Goal: Task Accomplishment & Management: Manage account settings

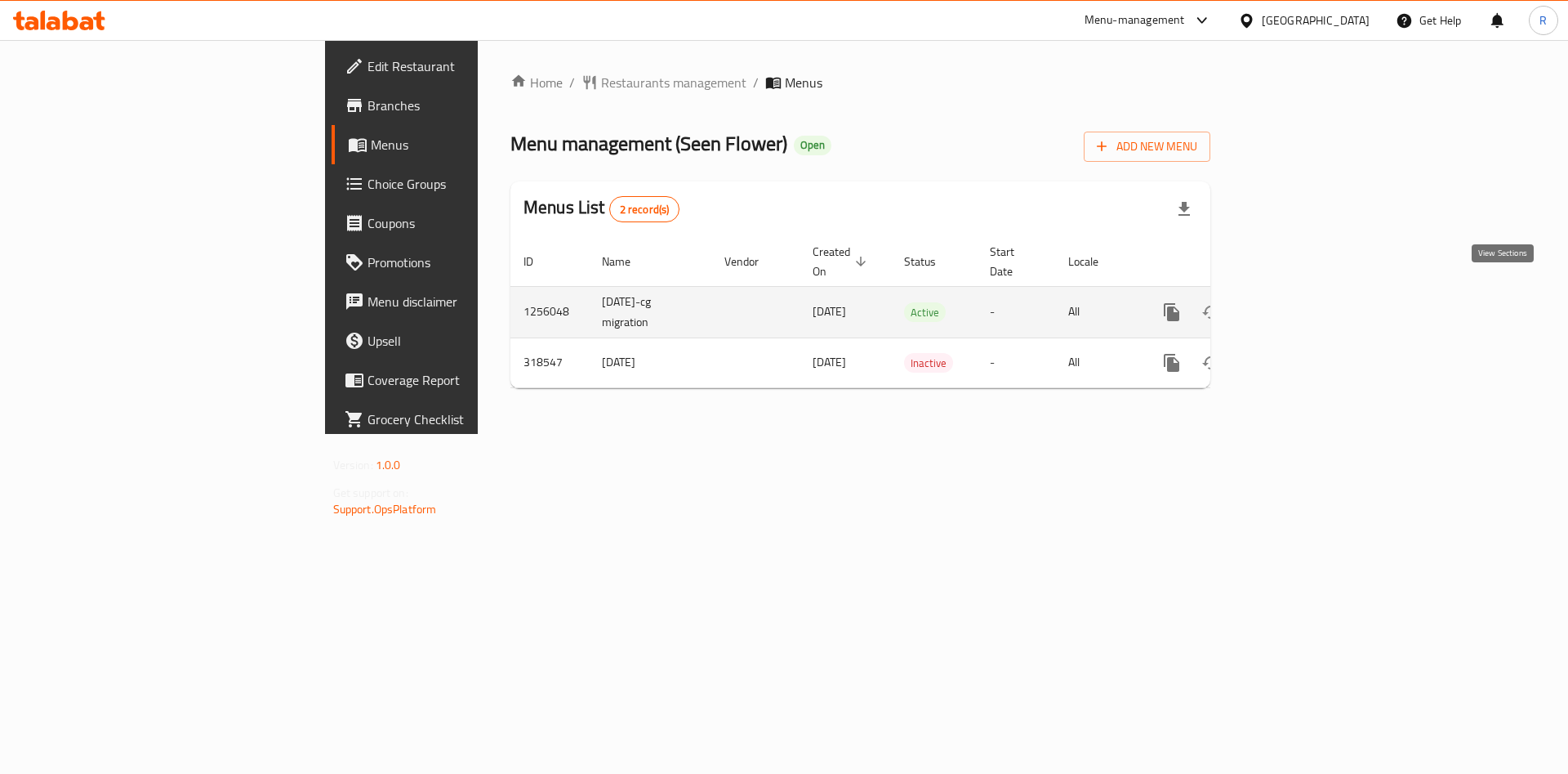
click at [1299, 302] on icon "enhanced table" at bounding box center [1290, 312] width 19 height 19
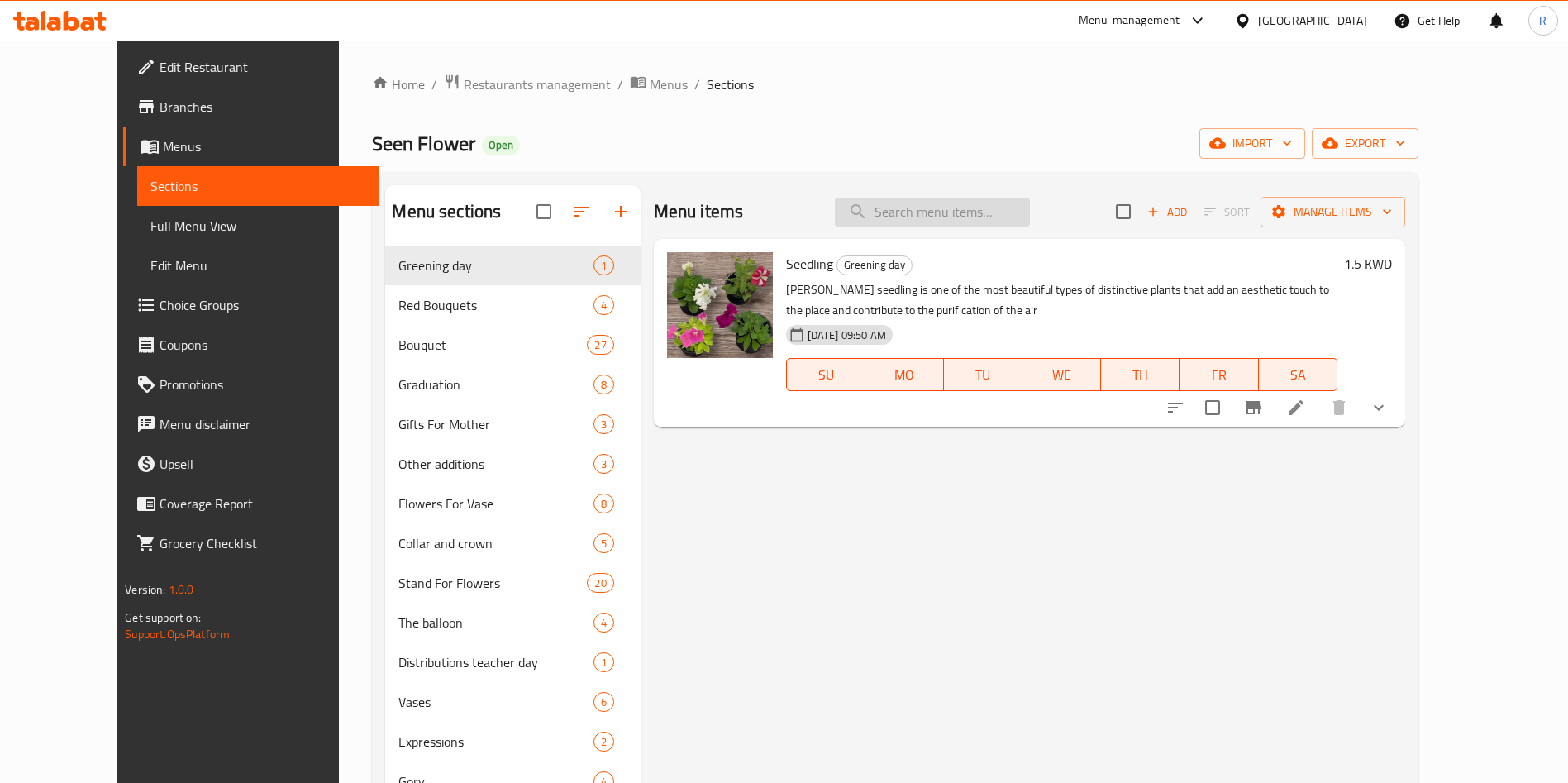
click at [968, 219] on input "search" at bounding box center [932, 212] width 195 height 29
click at [968, 219] on input "شتل" at bounding box center [932, 212] width 195 height 29
type input "ش"
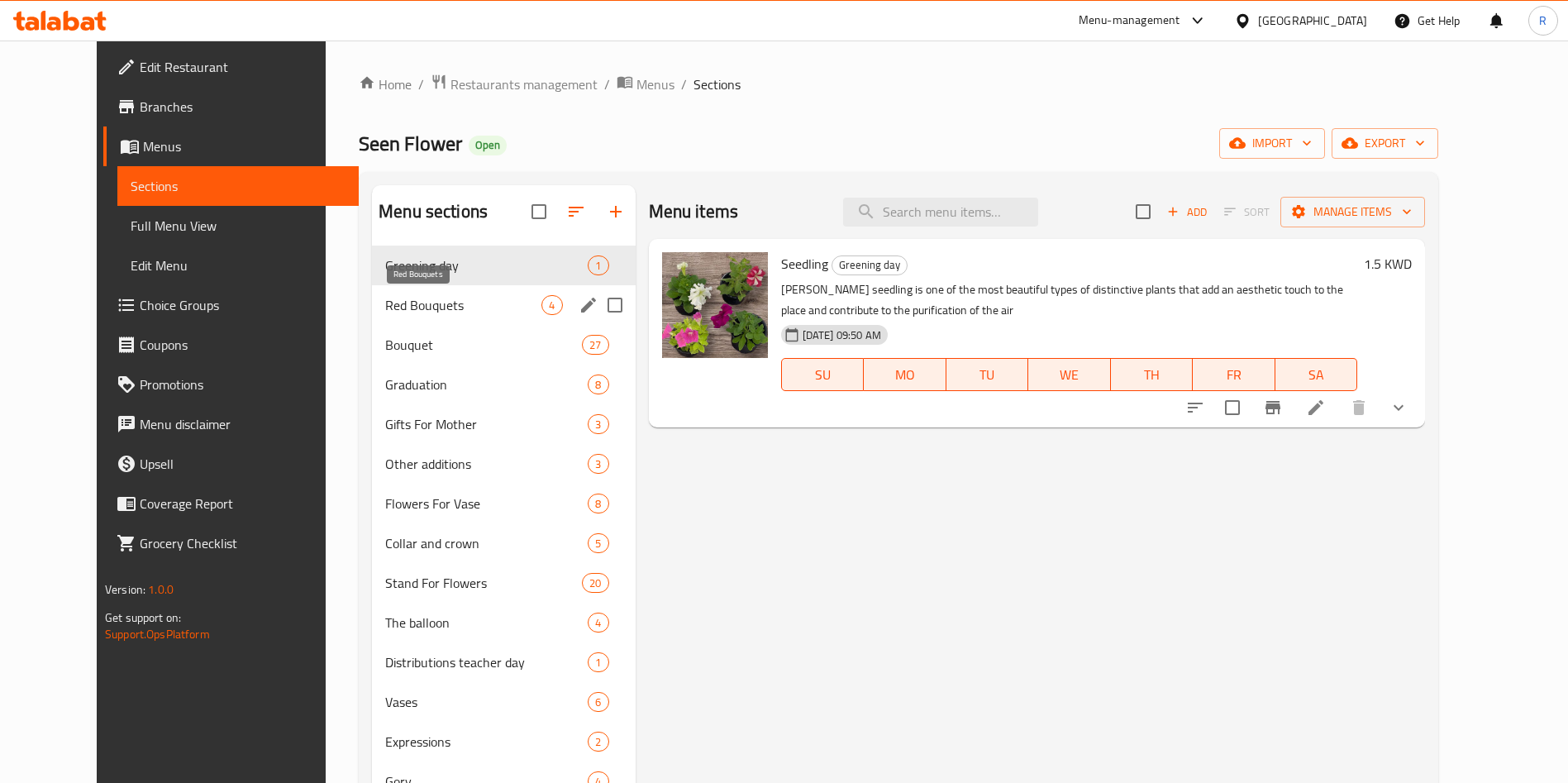
click at [417, 303] on span "Red Bouquets" at bounding box center [462, 305] width 156 height 19
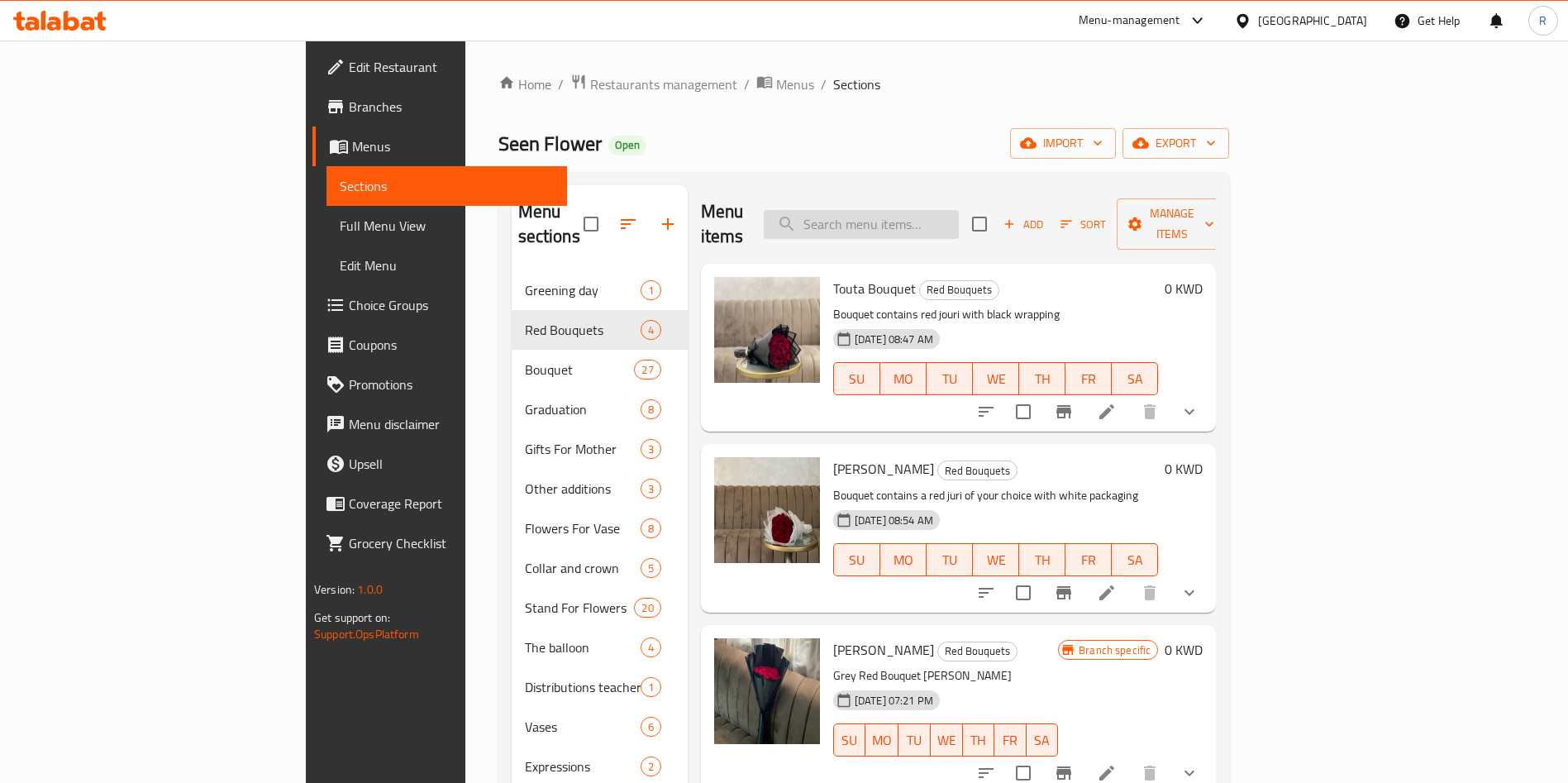
click at [959, 216] on input "search" at bounding box center [861, 224] width 195 height 29
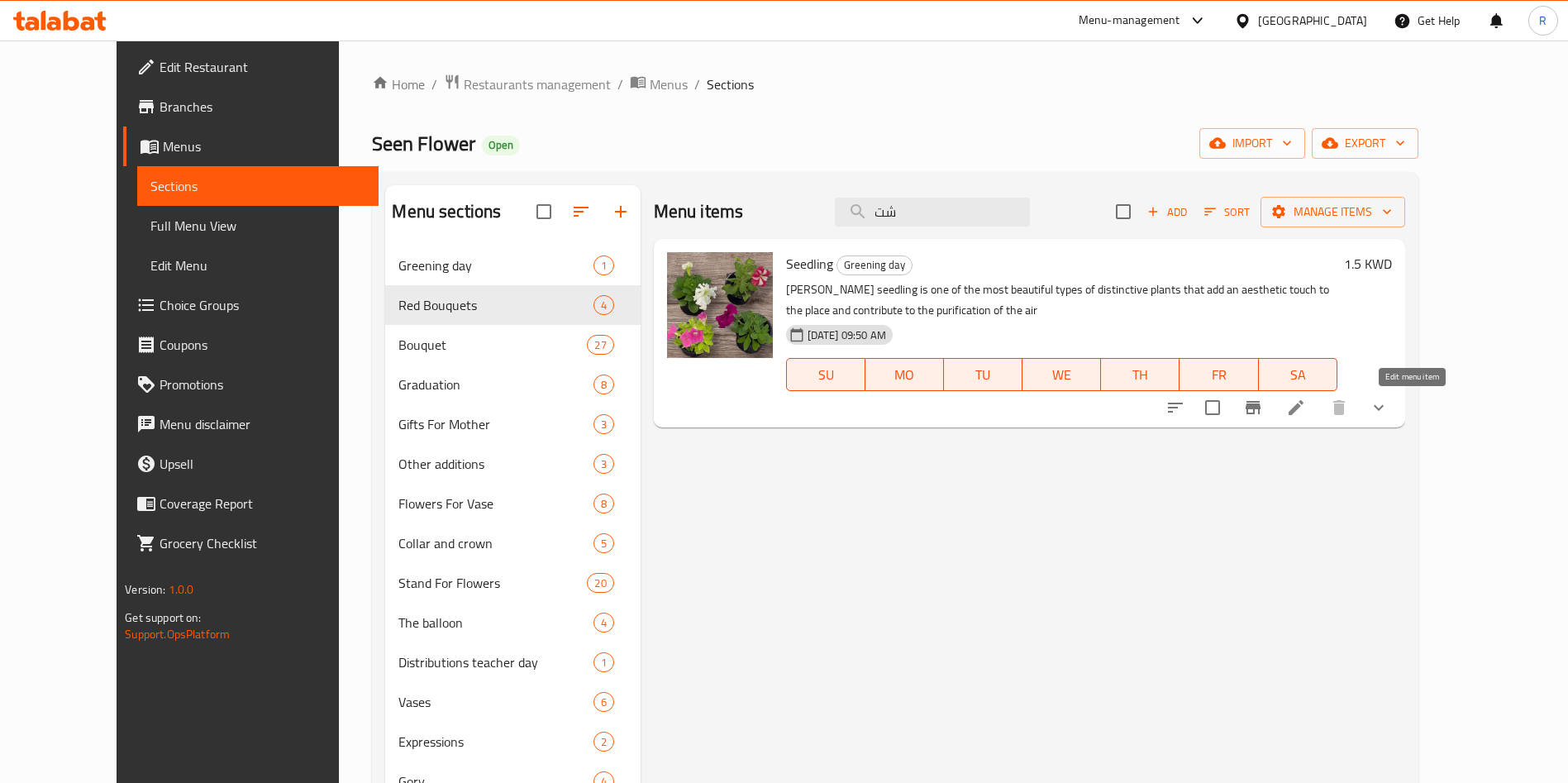
type input "شت"
click at [1306, 408] on icon at bounding box center [1296, 407] width 19 height 19
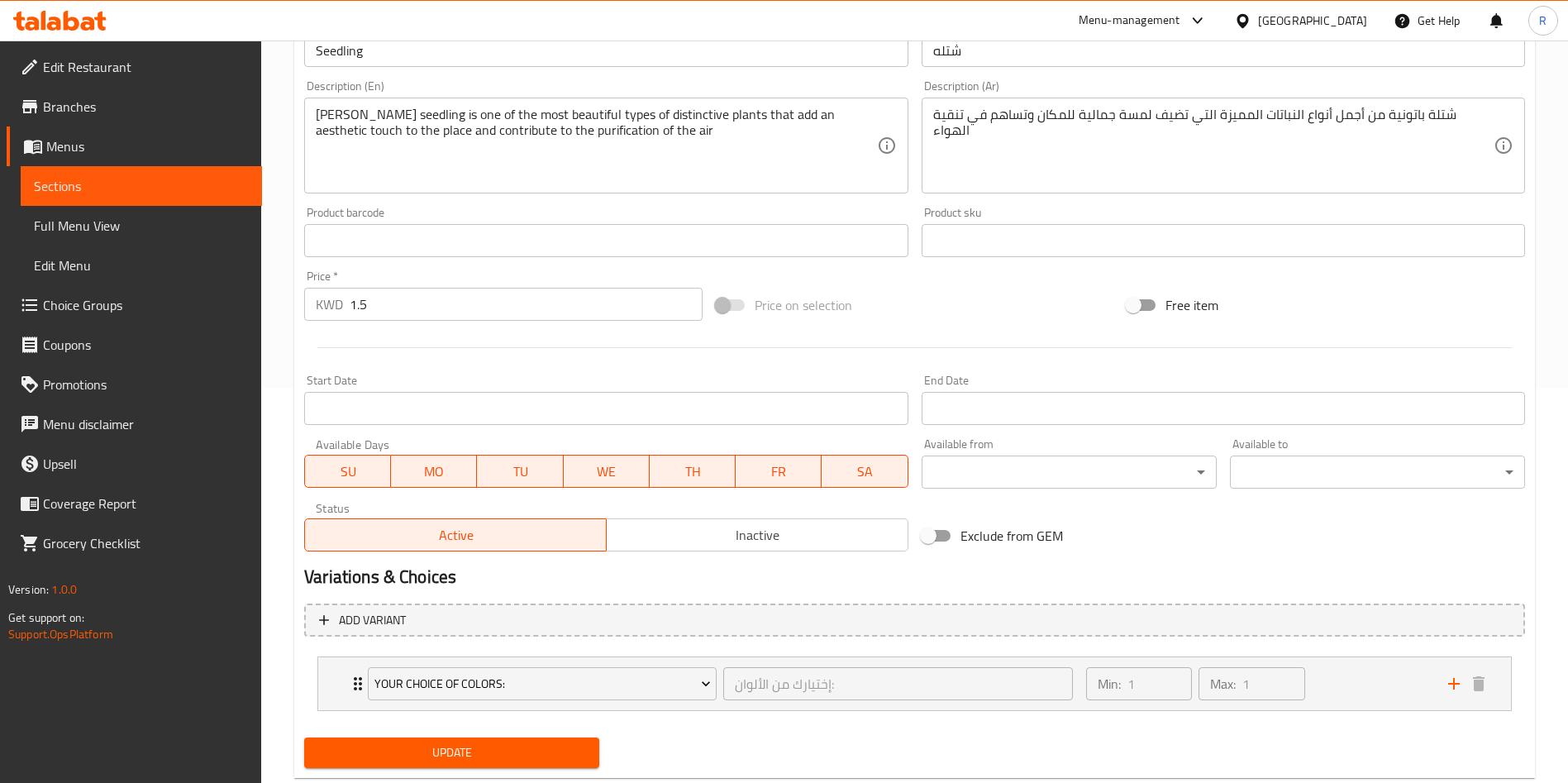
scroll to position [436, 0]
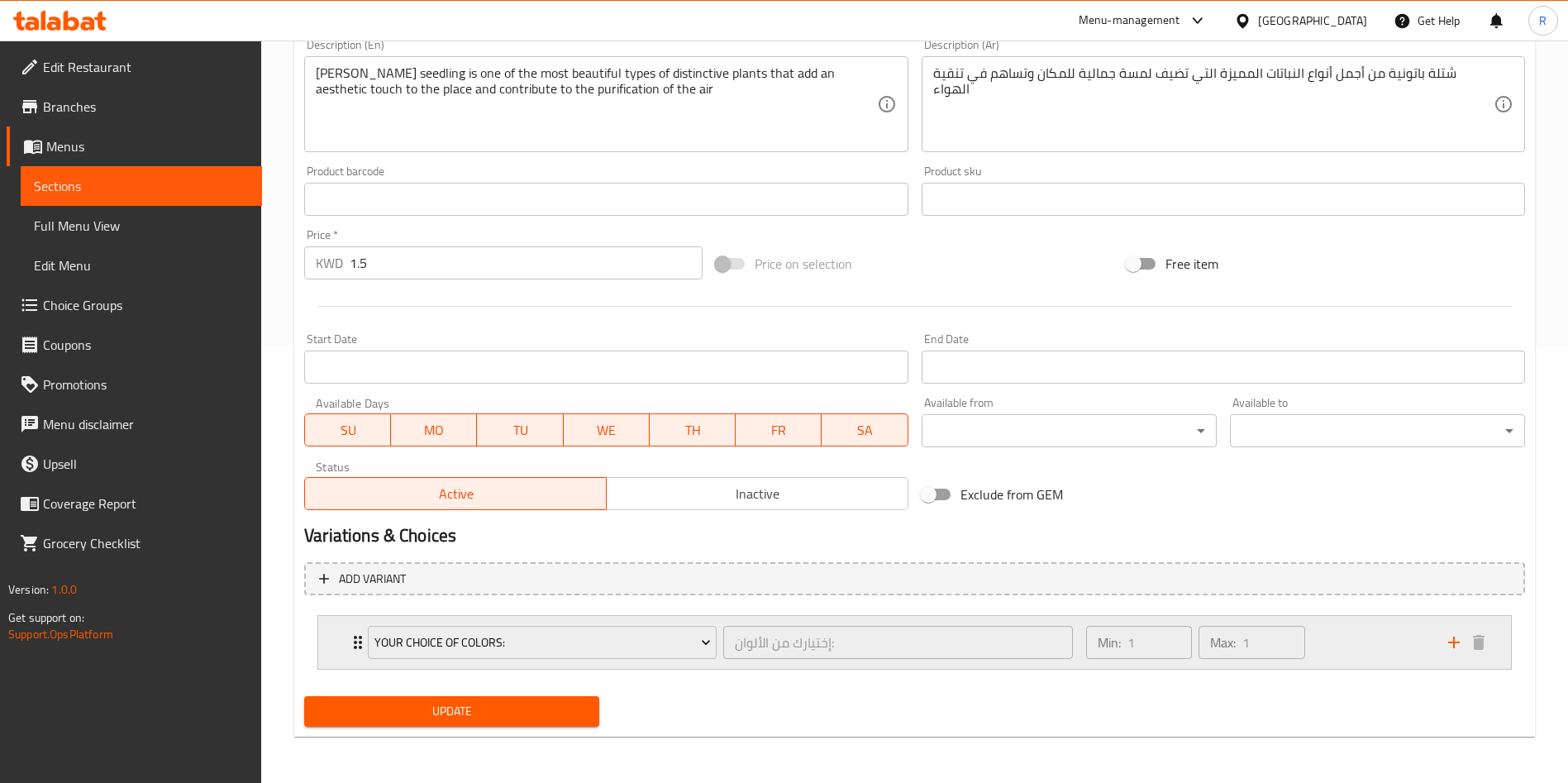
click at [1347, 644] on div "Min: 1 ​ Max: 1 ​" at bounding box center [1256, 642] width 362 height 52
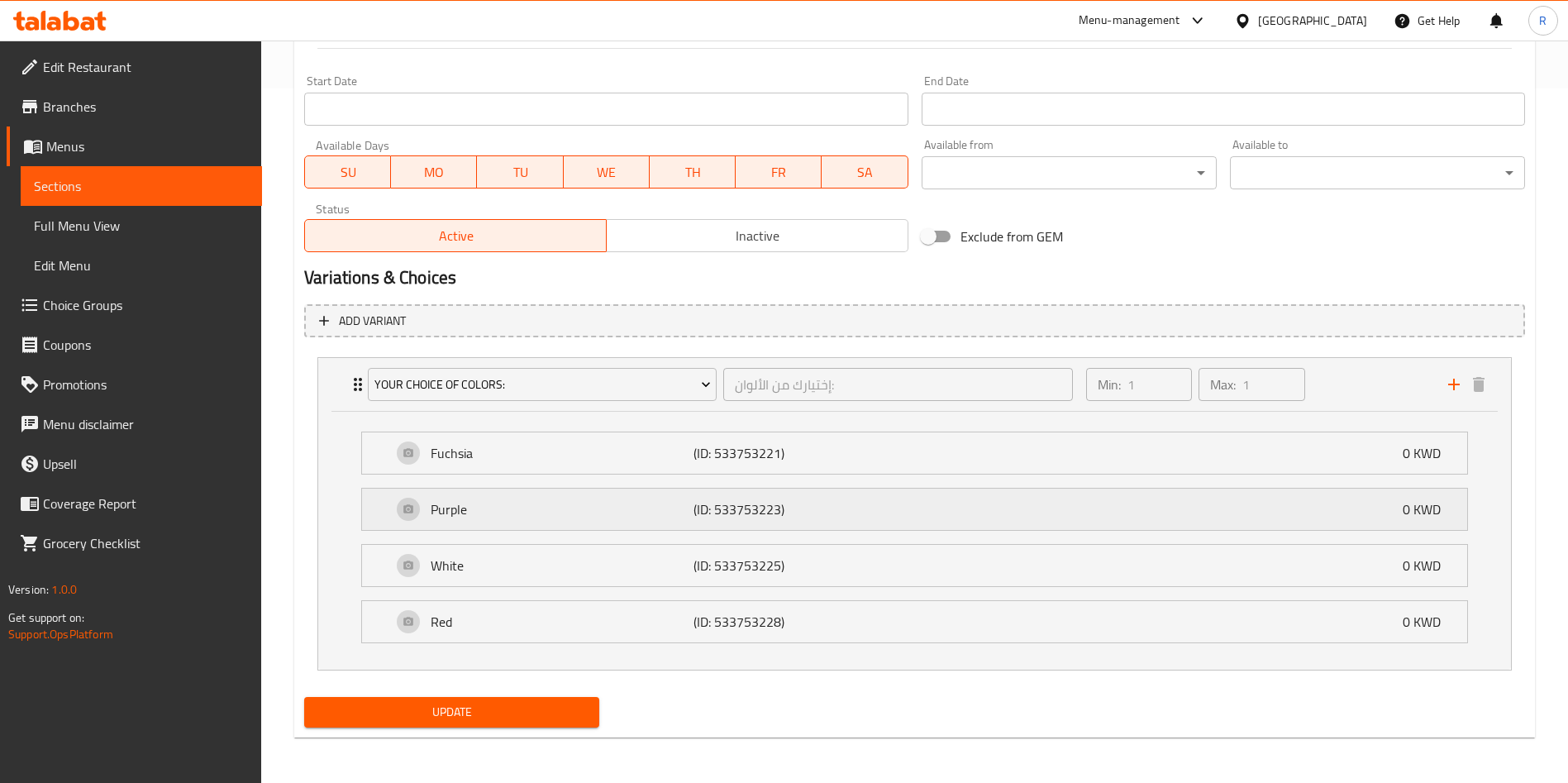
scroll to position [695, 0]
click at [964, 622] on div "Red (ID: 533753228) 0 KWD" at bounding box center [919, 621] width 1055 height 42
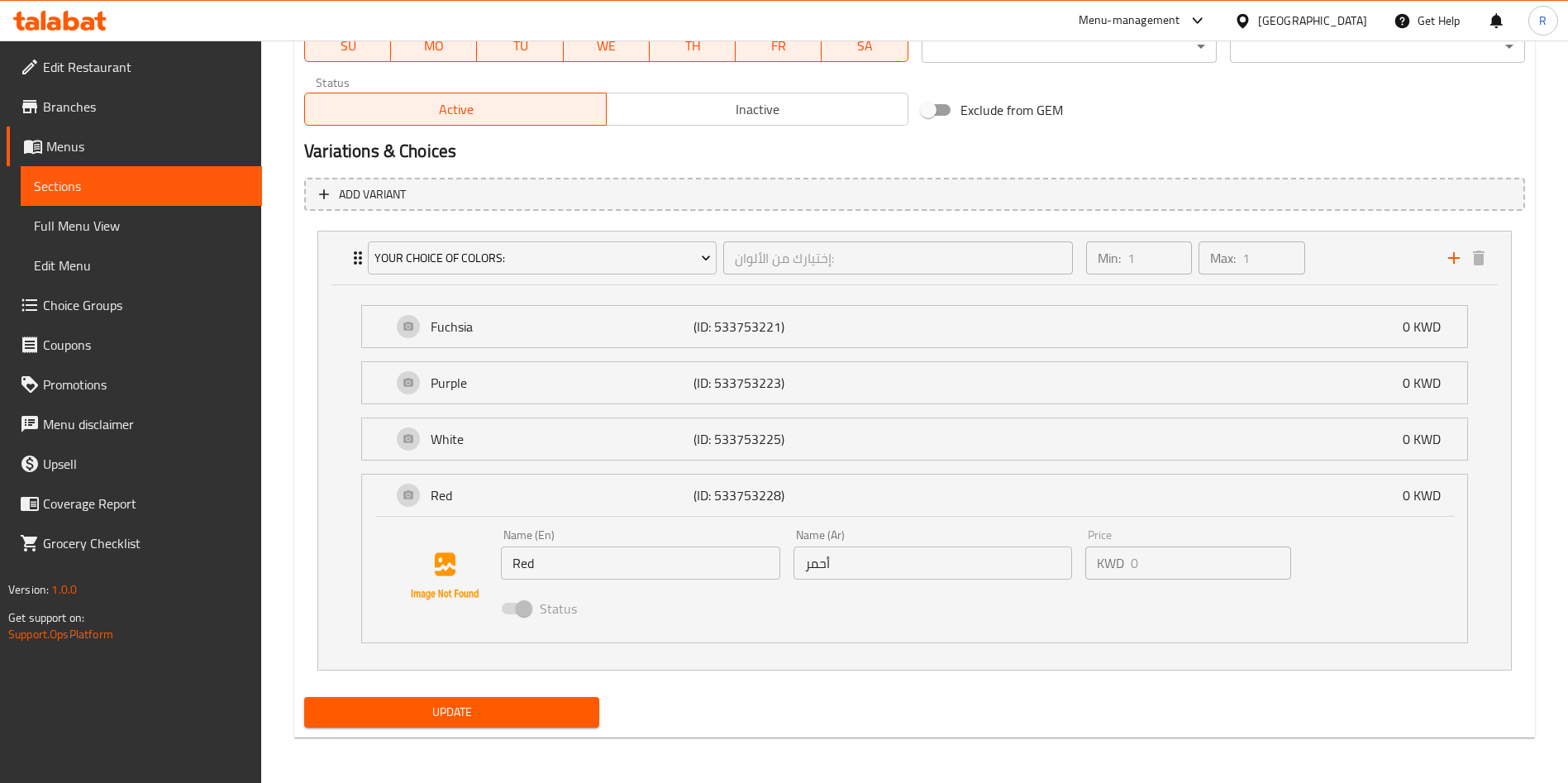
scroll to position [821, 0]
click at [512, 606] on span at bounding box center [515, 607] width 28 height 12
click at [572, 445] on p "White" at bounding box center [562, 438] width 262 height 19
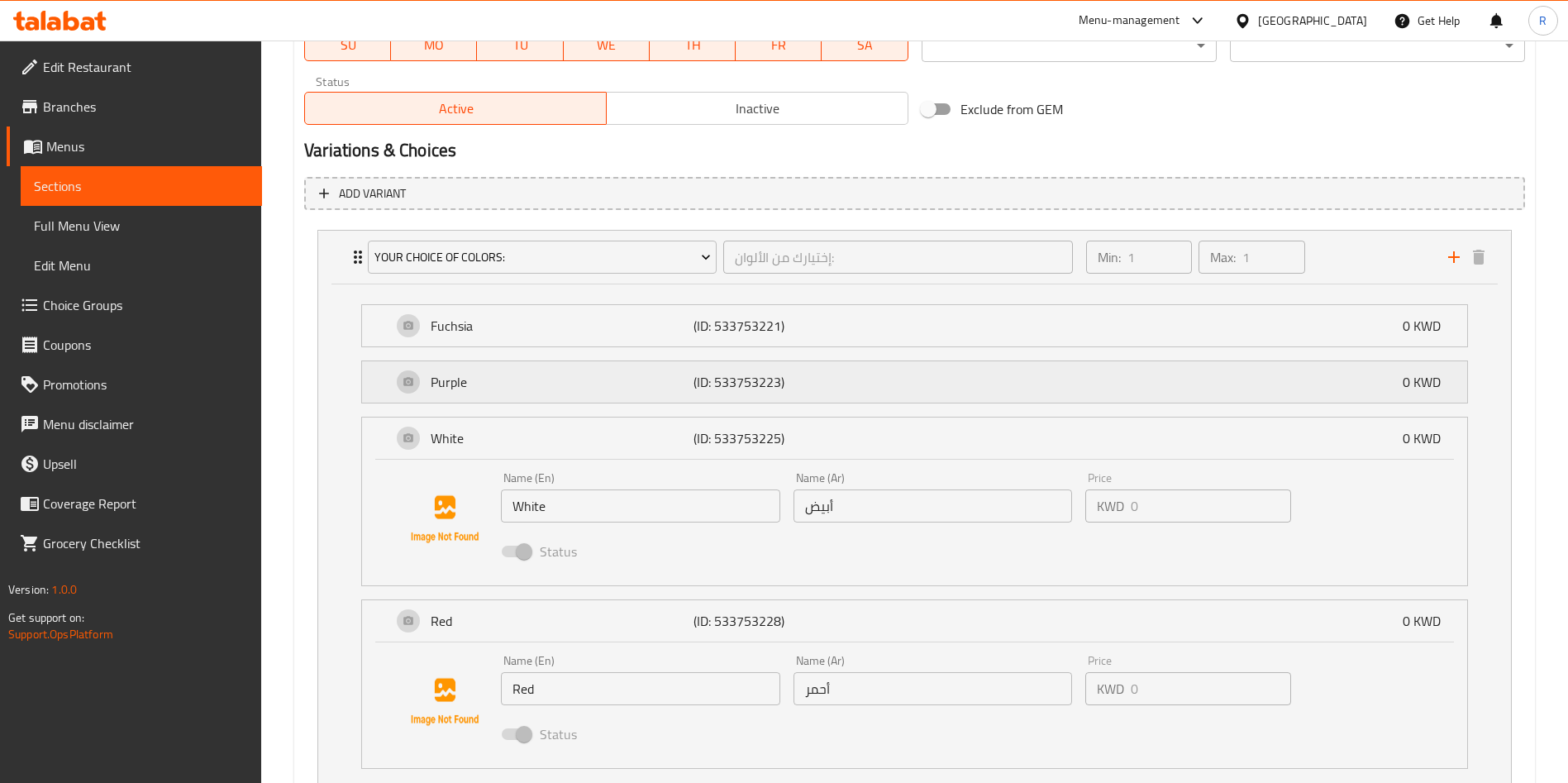
click at [648, 385] on p "Purple" at bounding box center [562, 382] width 262 height 19
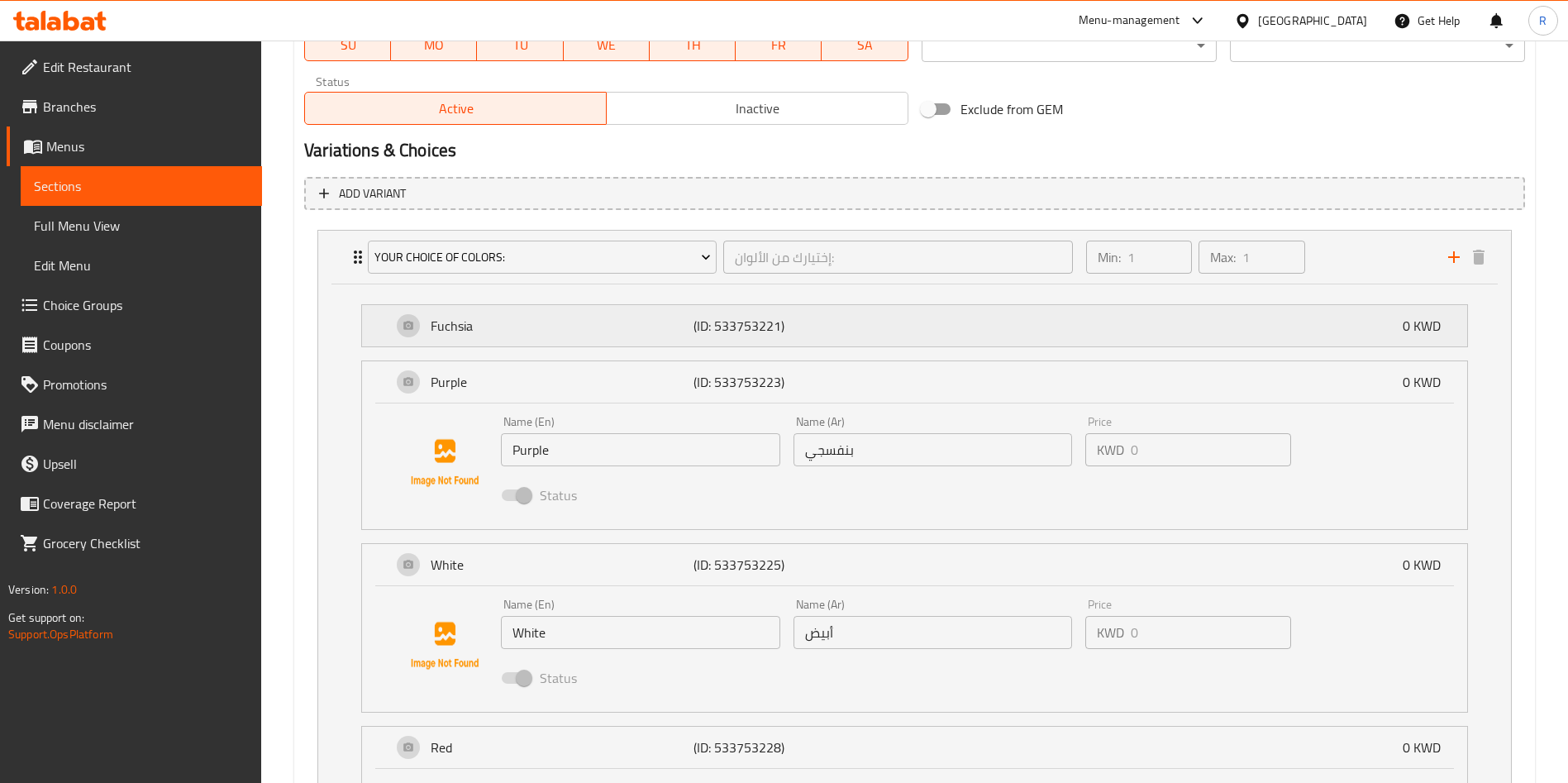
click at [673, 337] on div "Fuchsia (ID: 533753221) 0 KWD" at bounding box center [919, 325] width 1055 height 42
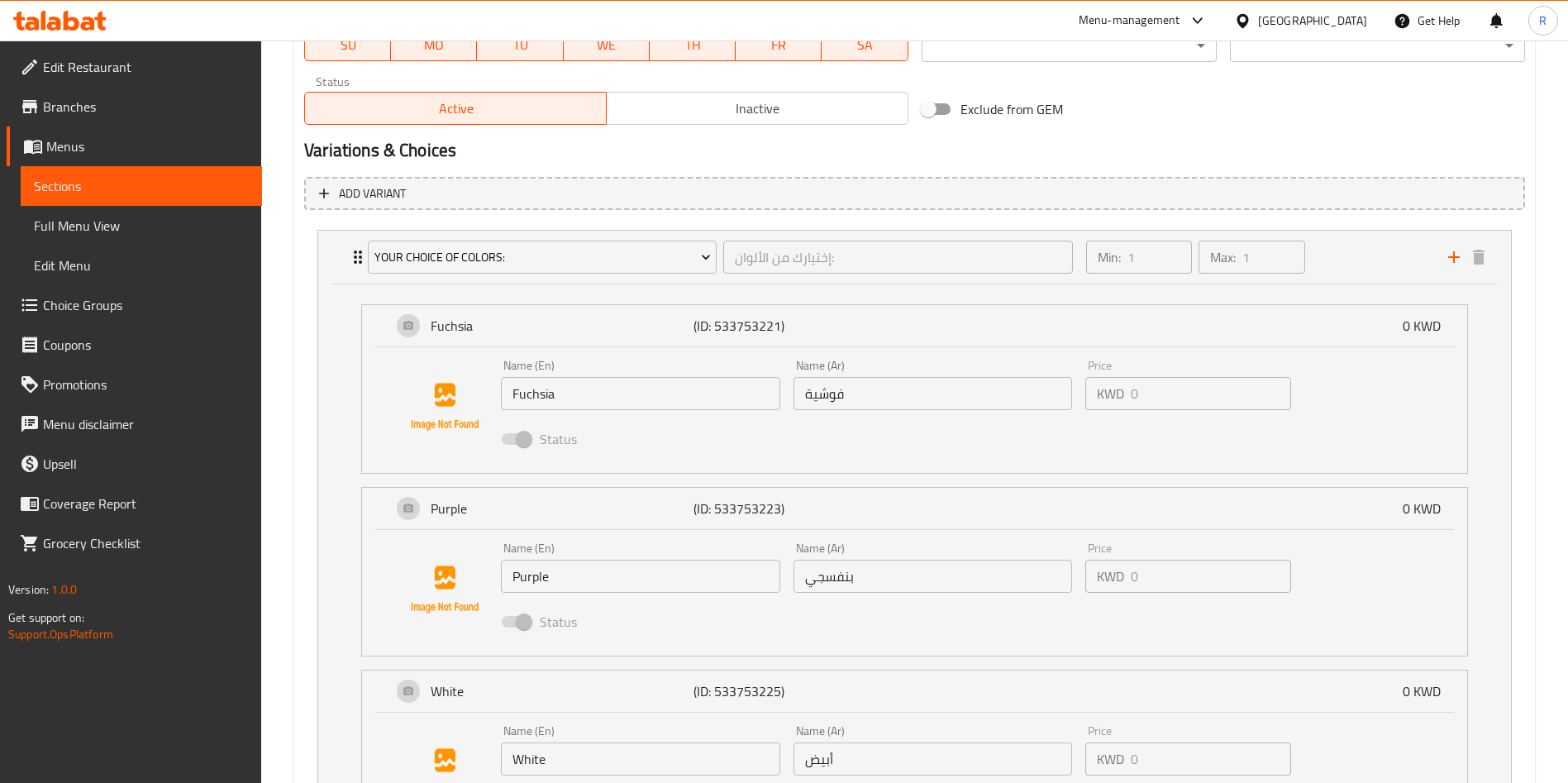
click at [133, 307] on span "Choice Groups" at bounding box center [146, 305] width 206 height 19
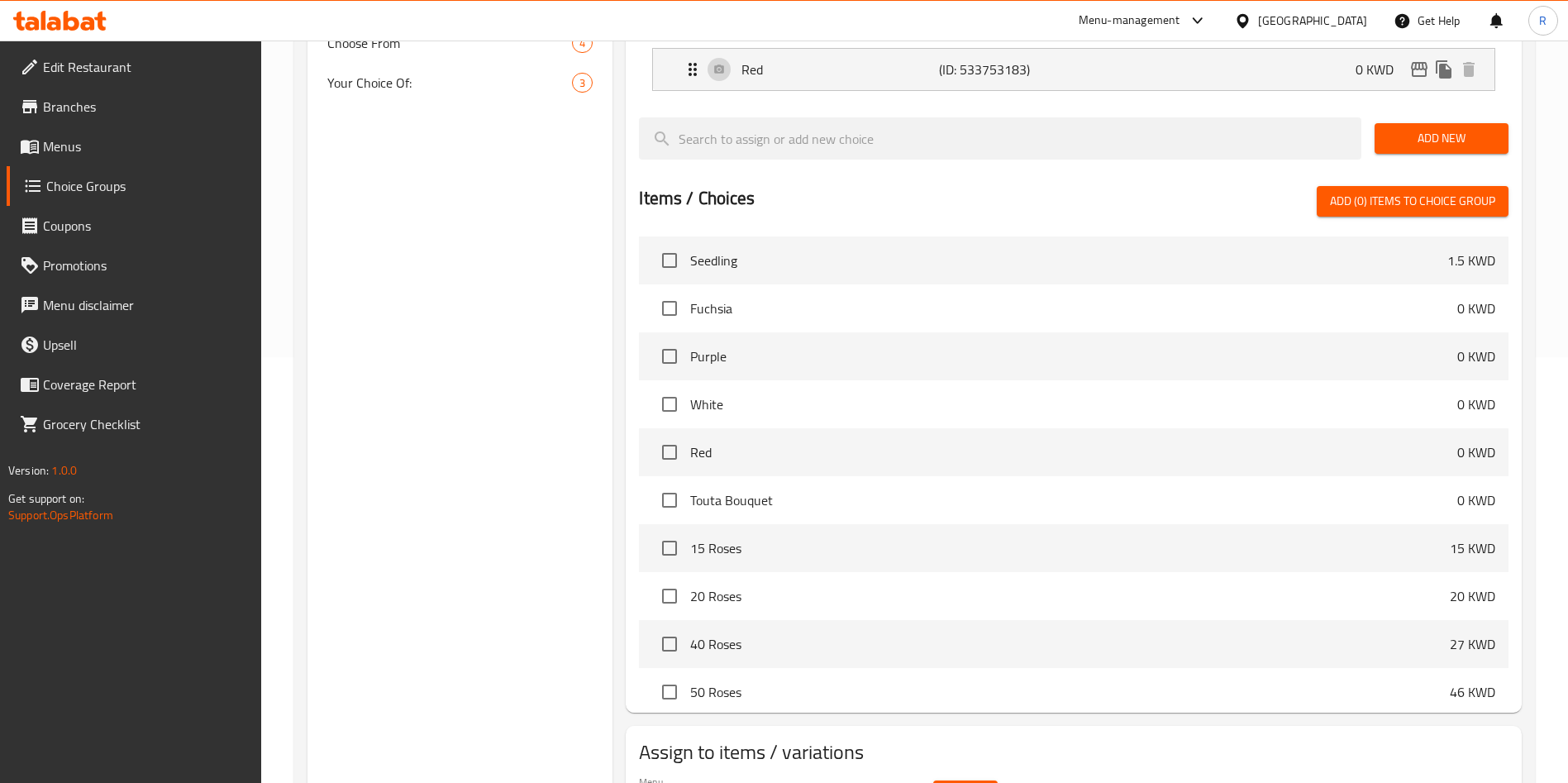
scroll to position [478, 0]
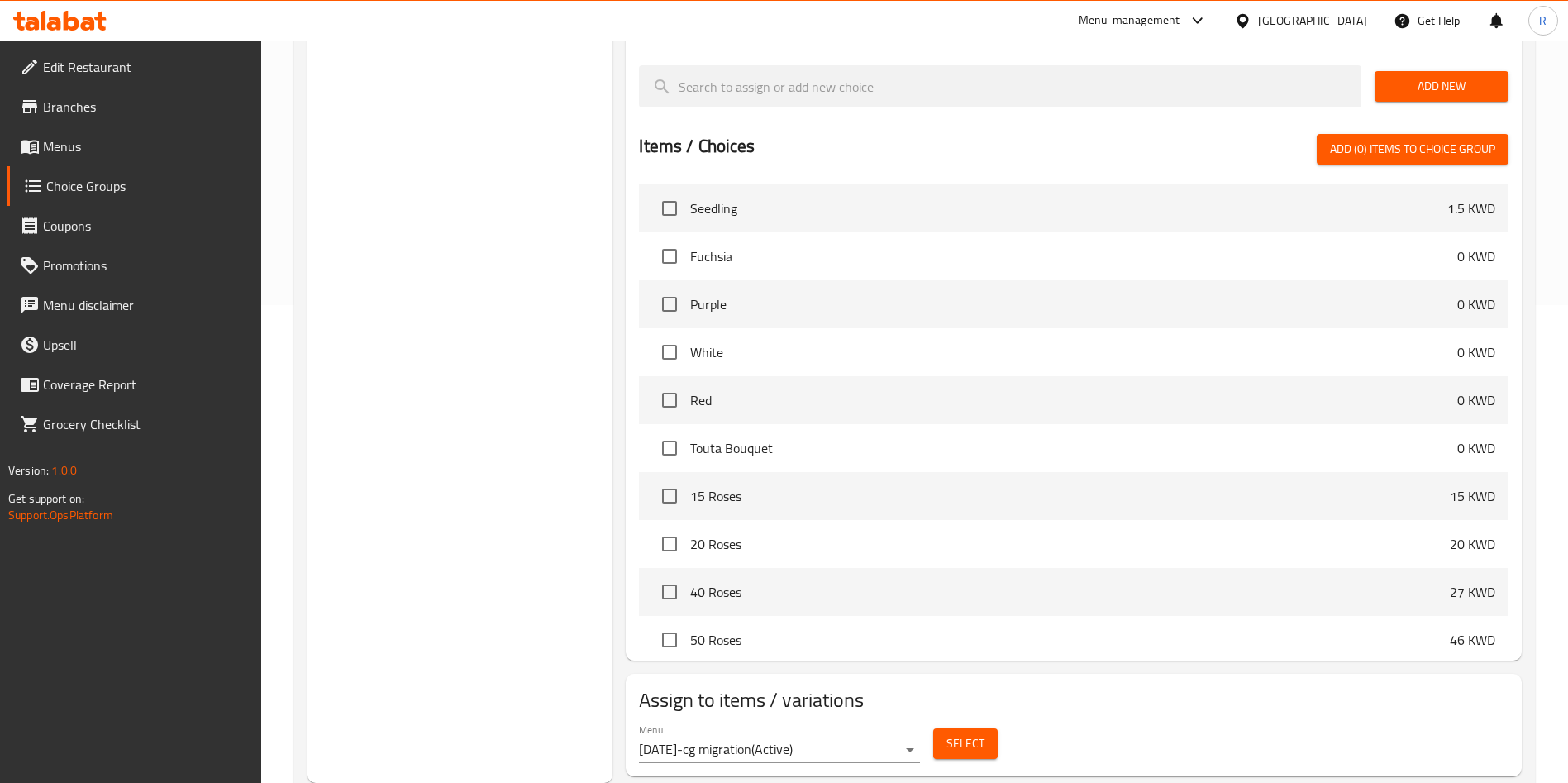
click at [930, 198] on span "Seedling" at bounding box center [1068, 208] width 757 height 19
click at [670, 190] on input "checkbox" at bounding box center [669, 208] width 35 height 35
checkbox input "true"
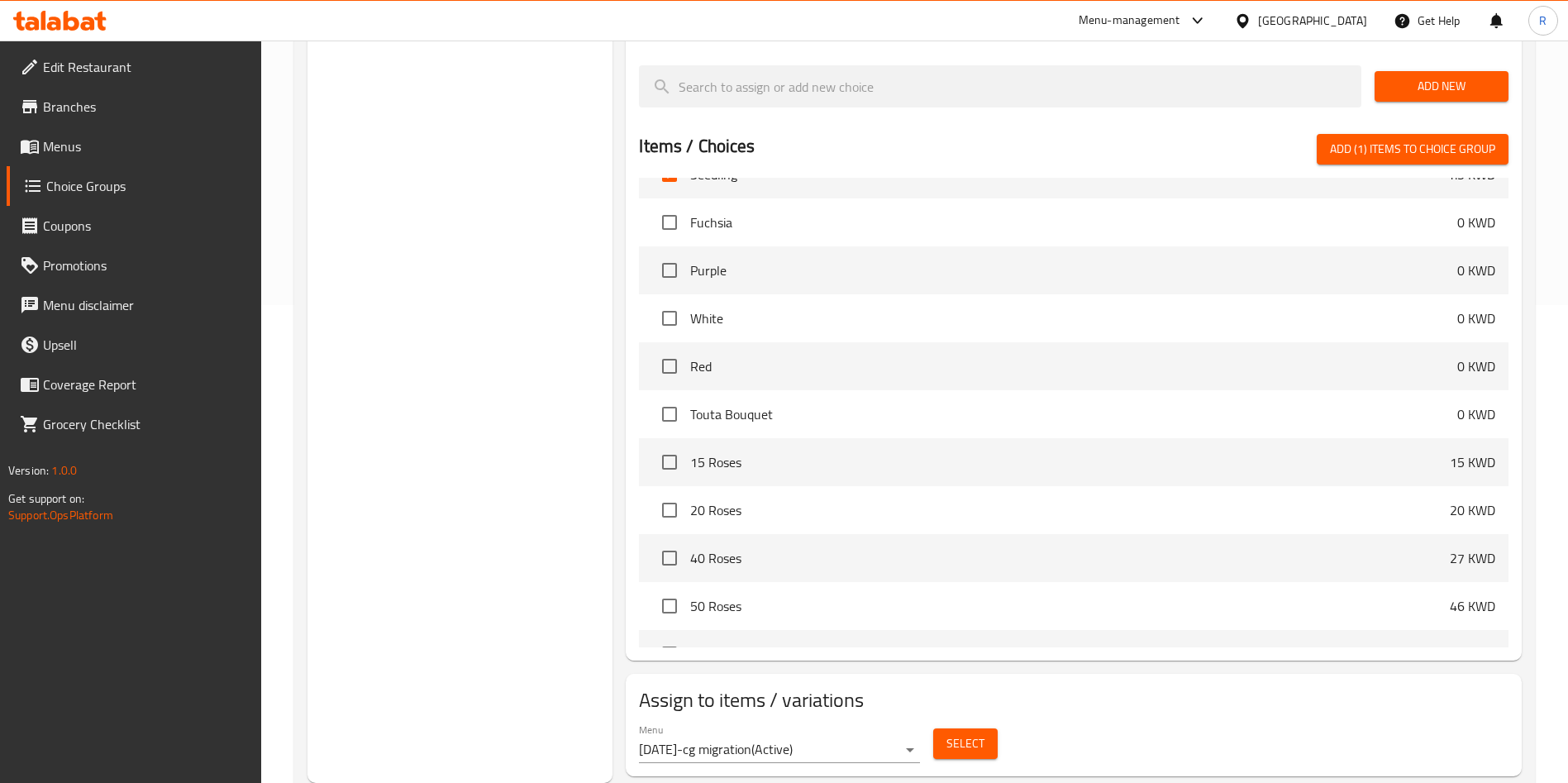
scroll to position [0, 0]
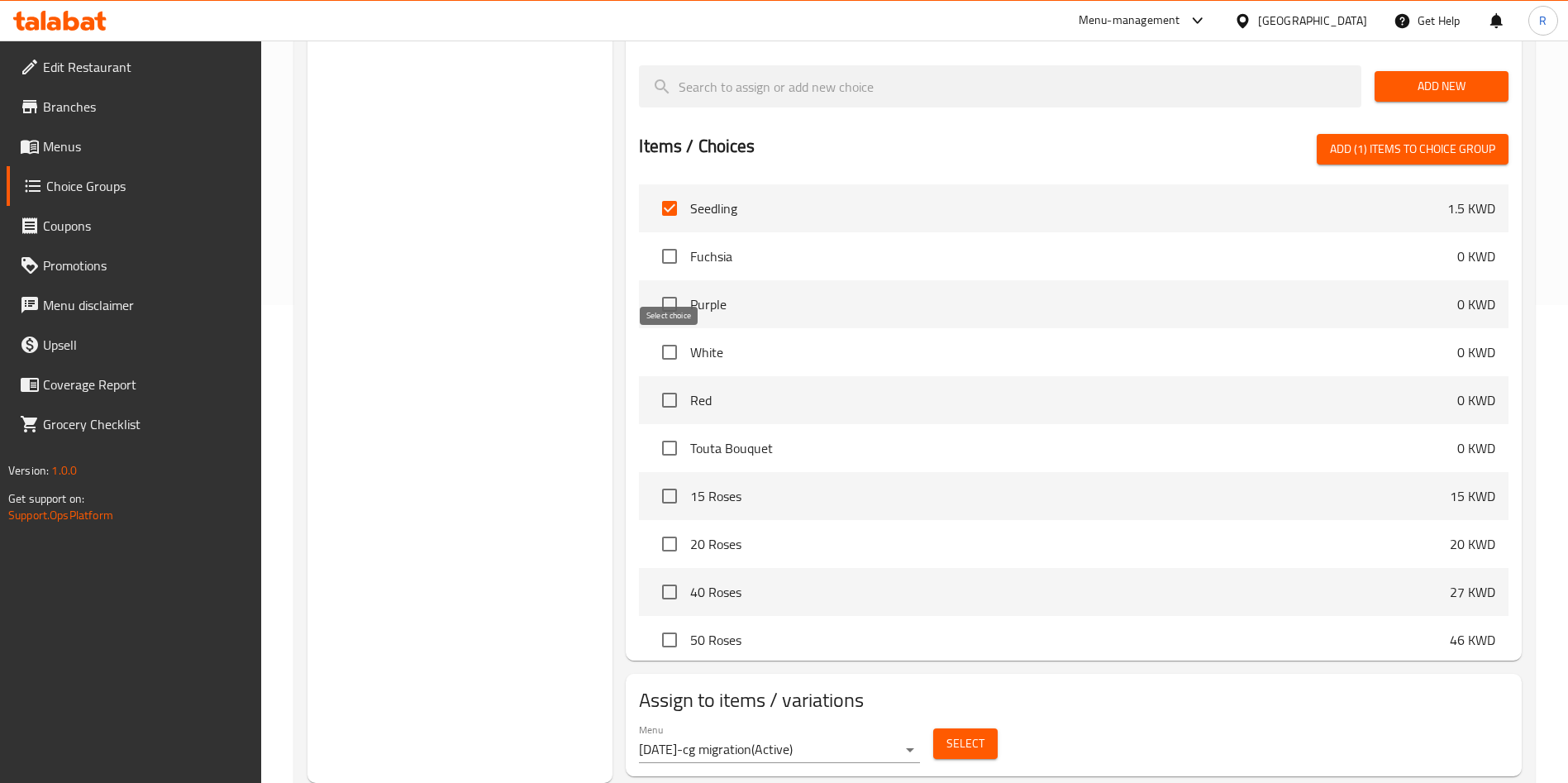
click at [670, 383] on input "checkbox" at bounding box center [669, 400] width 35 height 35
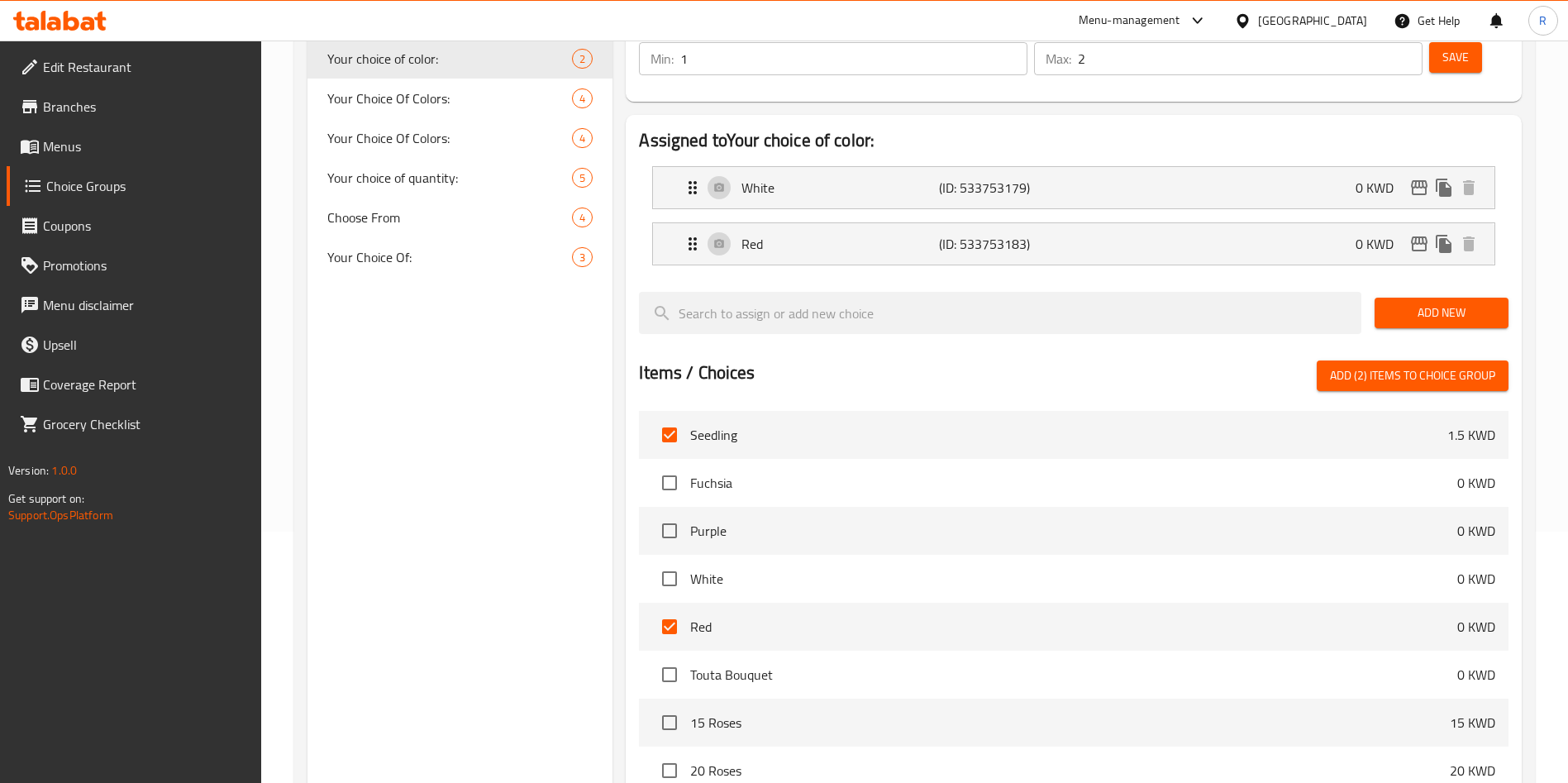
scroll to position [229, 0]
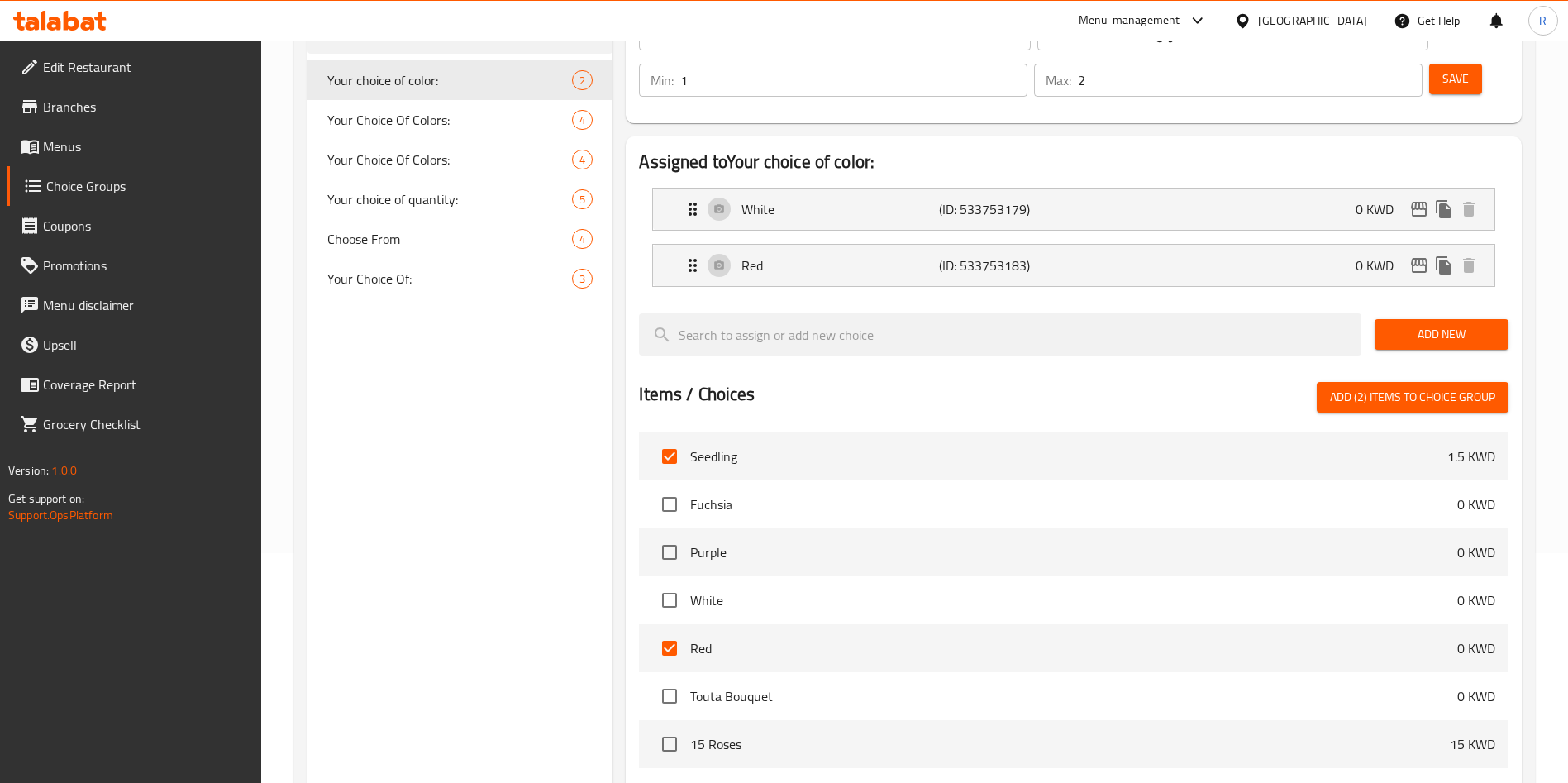
click at [502, 467] on div "Choice Groups Your choice of color: 2 Your Choice Of Colors: 4 Your Choice Of C…" at bounding box center [460, 494] width 305 height 1072
click at [673, 630] on input "checkbox" at bounding box center [669, 648] width 35 height 35
checkbox input "false"
click at [671, 439] on input "checkbox" at bounding box center [669, 457] width 35 height 35
checkbox input "false"
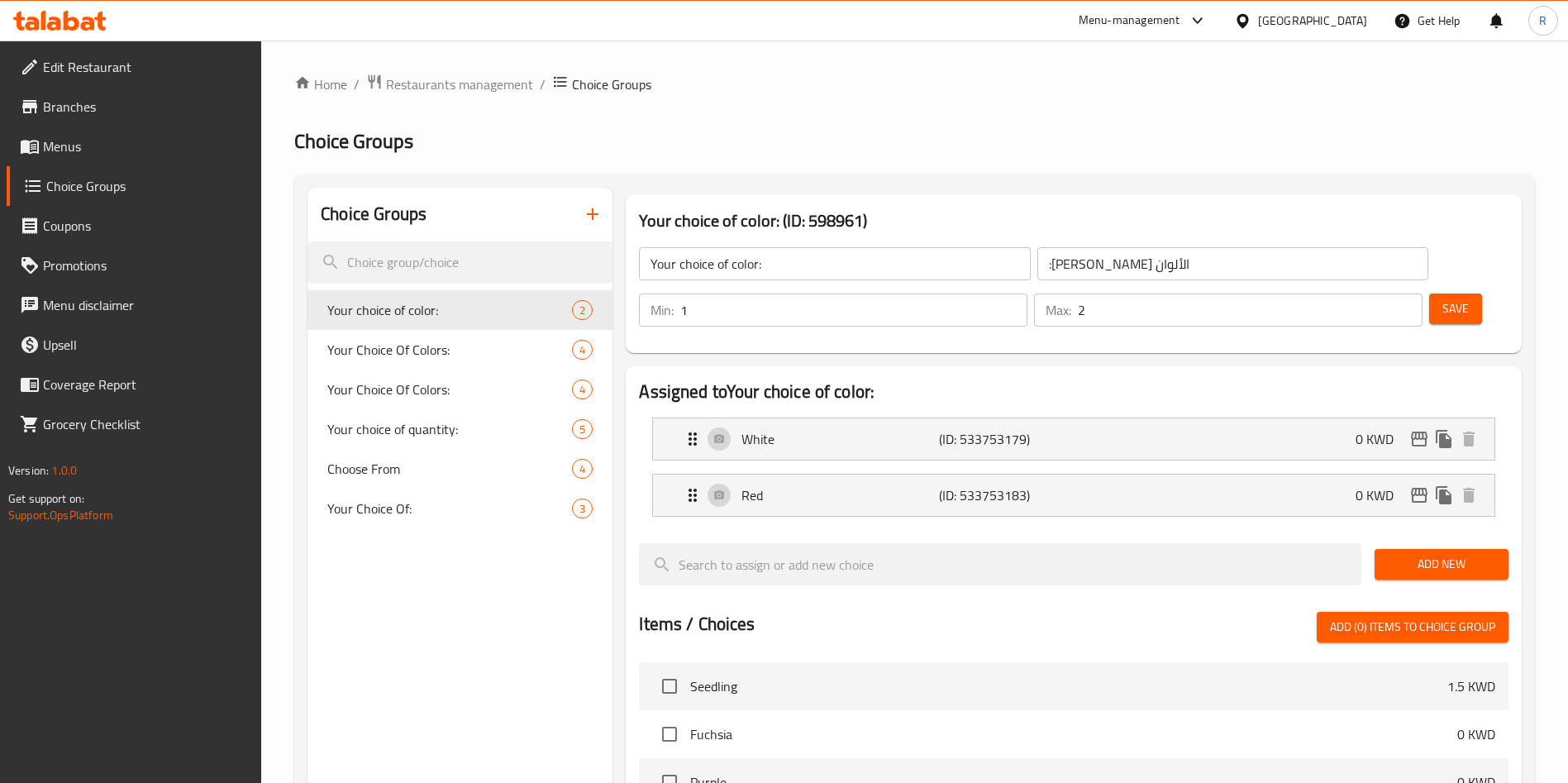
scroll to position [124, 0]
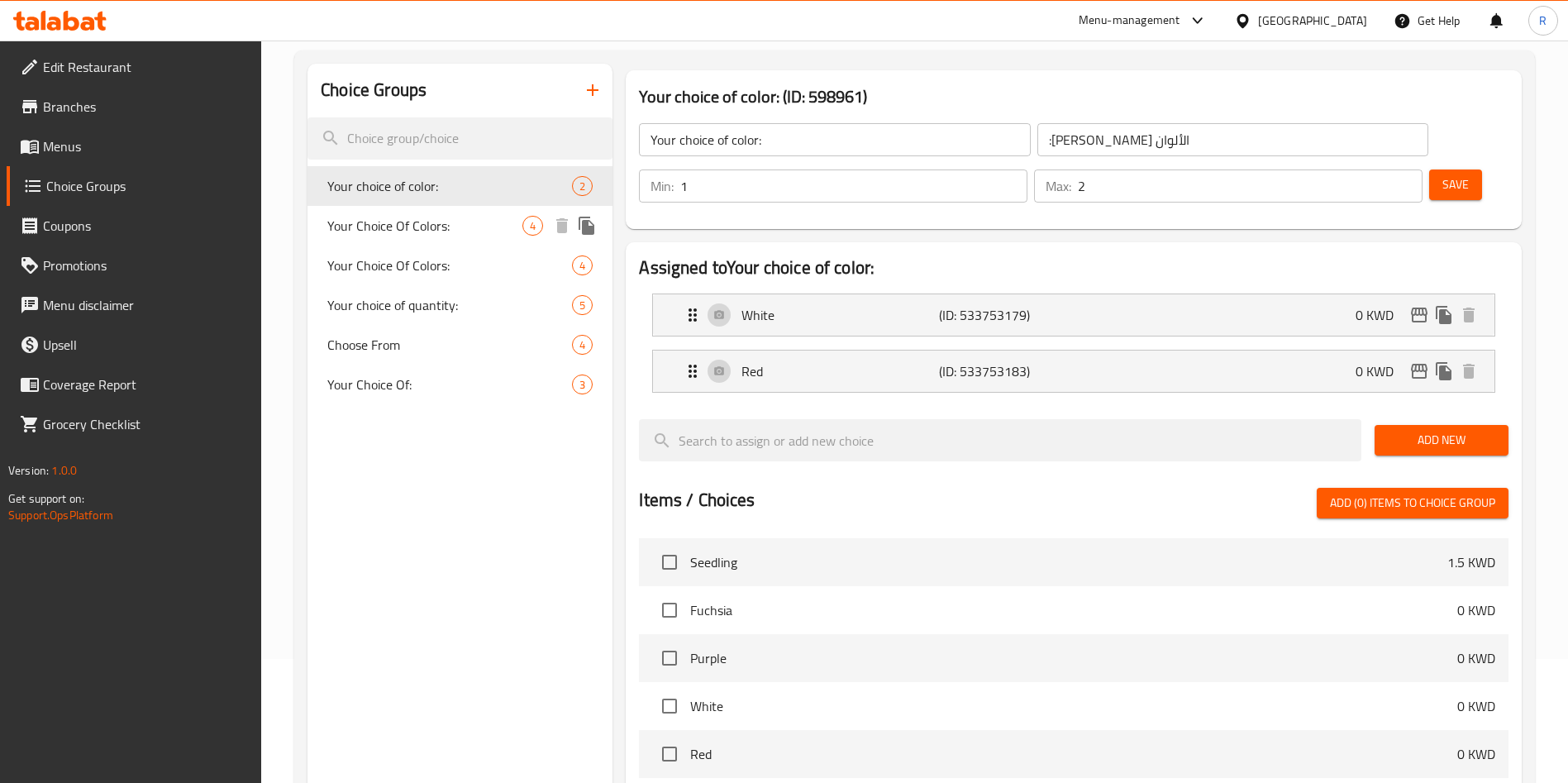
click at [434, 225] on span "Your Choice Of Colors:" at bounding box center [425, 225] width 195 height 19
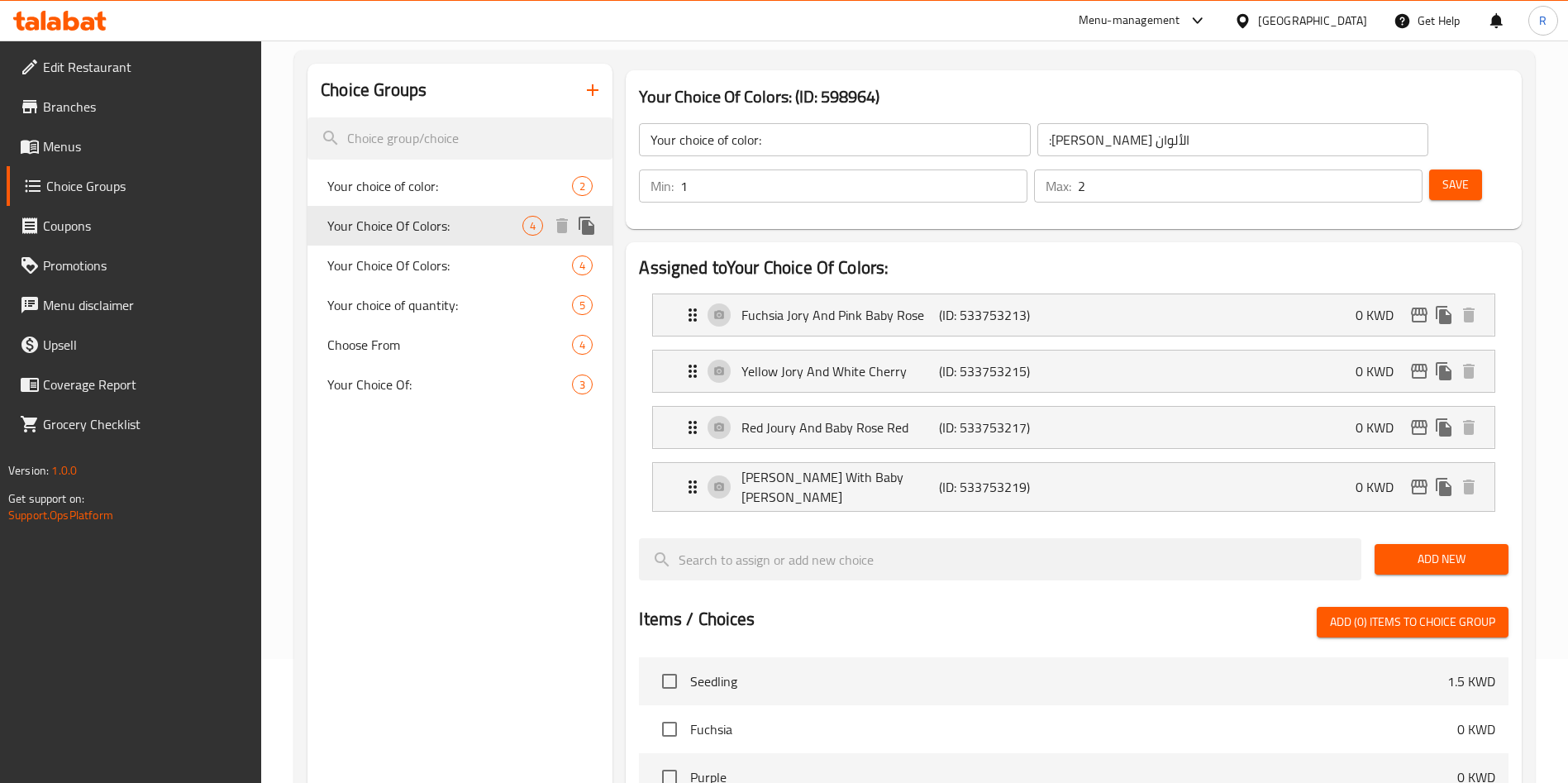
type input "Your Choice Of Colors:"
type input "إختيارك من الألوان:"
type input "1"
click at [428, 255] on span "Your Choice Of Colors:" at bounding box center [425, 265] width 195 height 19
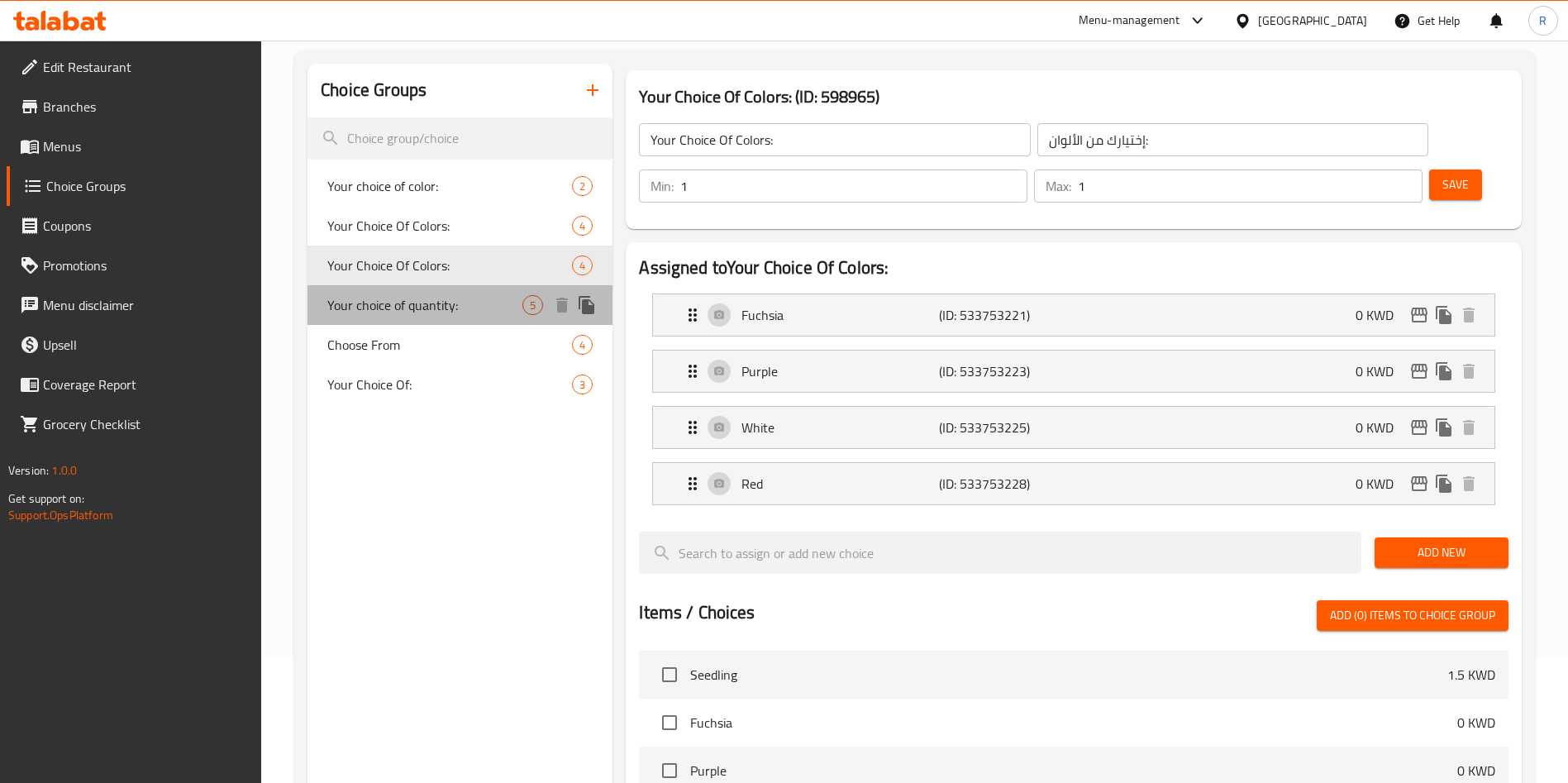
click at [428, 301] on span "Your choice of quantity:" at bounding box center [425, 305] width 195 height 19
type input "Your choice of quantity:"
type input "اختر من"
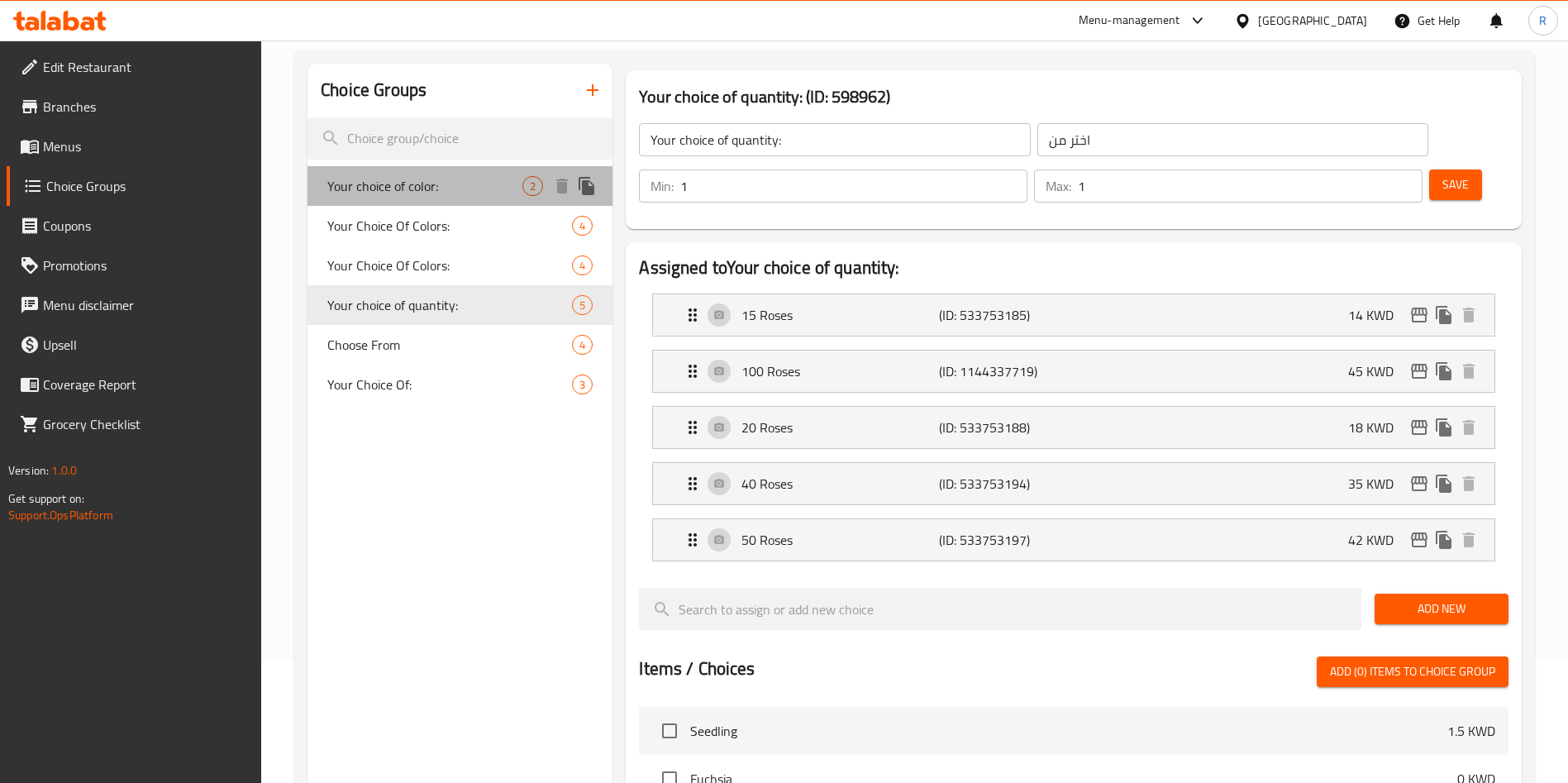
click at [446, 195] on span "Your choice of color:" at bounding box center [425, 186] width 195 height 19
type input "Your choice of color:"
type input ":[PERSON_NAME] الألوان"
type input "2"
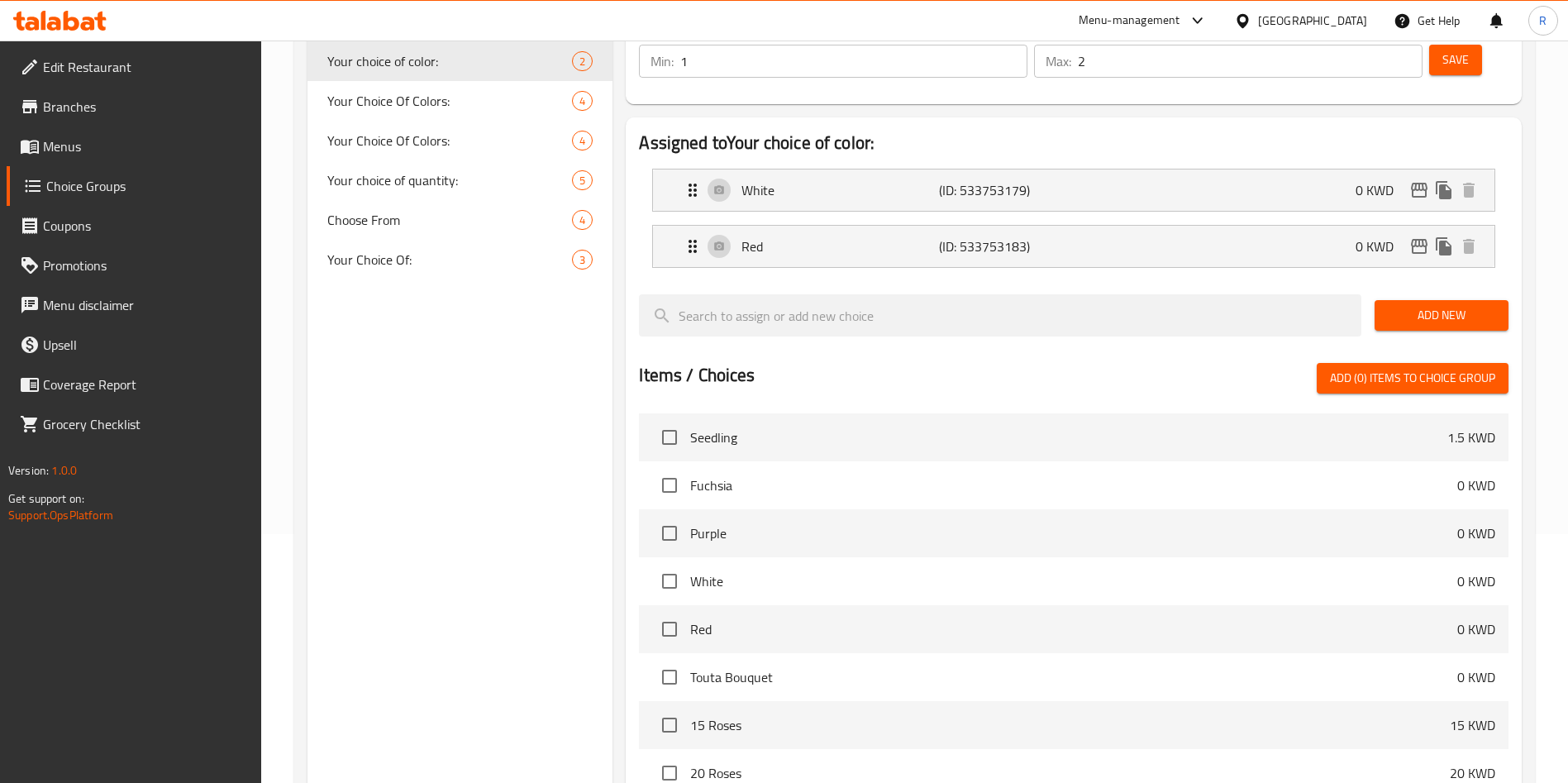
scroll to position [310, 0]
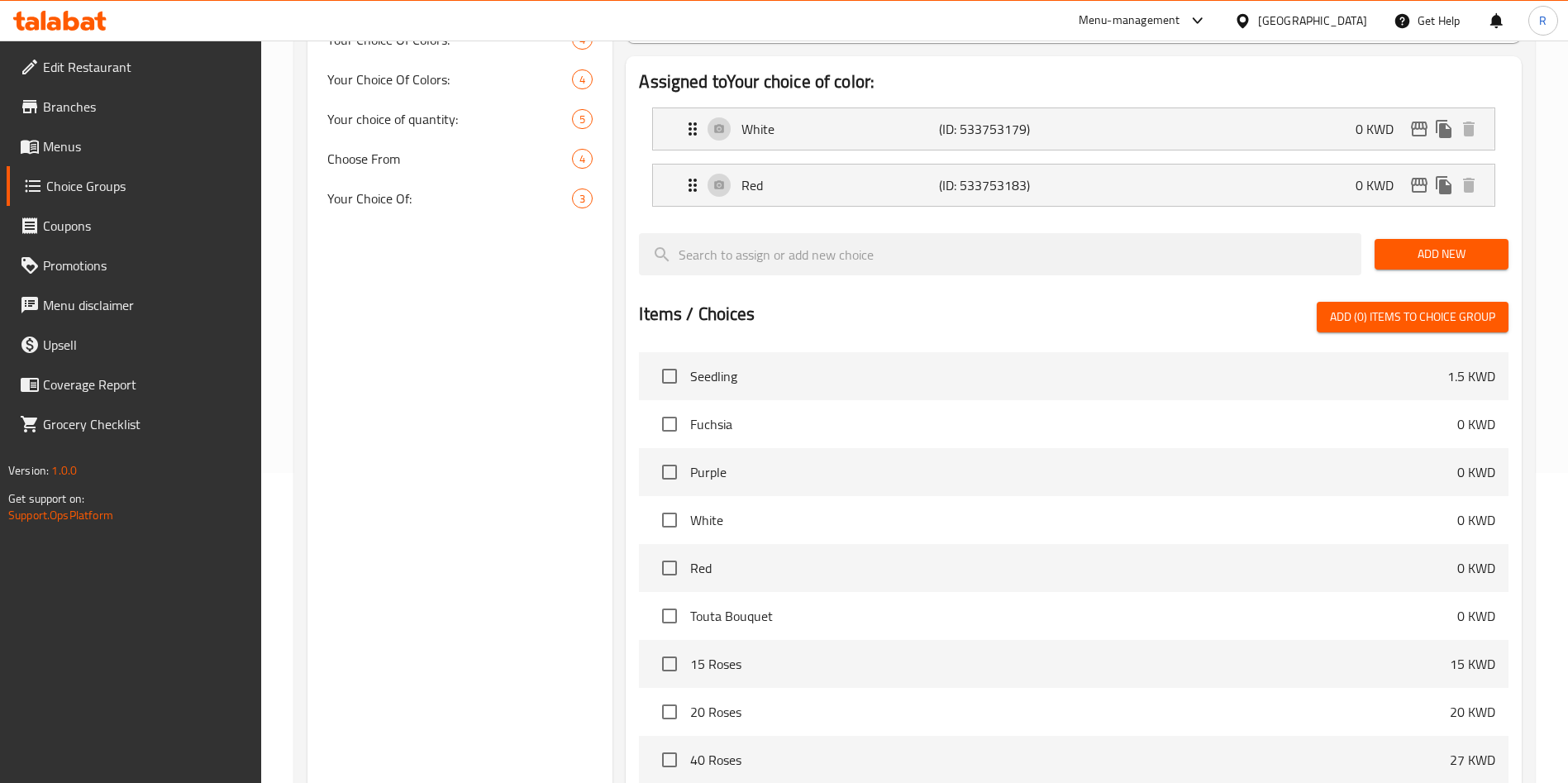
click at [700, 366] on span "Seedling" at bounding box center [1068, 376] width 757 height 19
click at [672, 550] on input "checkbox" at bounding box center [669, 567] width 35 height 35
checkbox input "true"
drag, startPoint x: 810, startPoint y: 521, endPoint x: 1344, endPoint y: 535, distance: 534.2
click at [1344, 544] on li "Red 0 KWD" at bounding box center [1074, 567] width 869 height 48
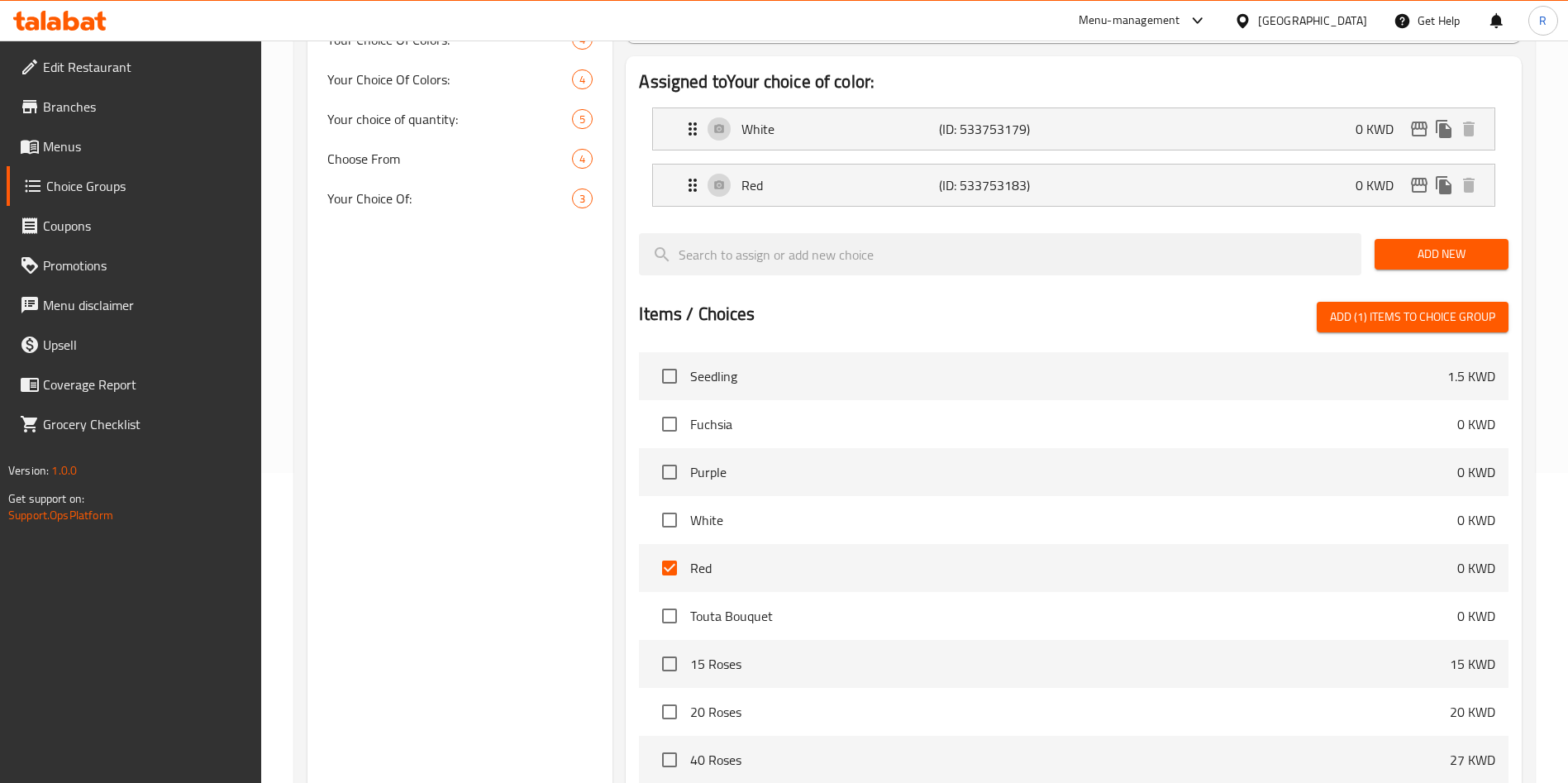
click at [1343, 544] on li "Red 0 KWD" at bounding box center [1074, 567] width 869 height 48
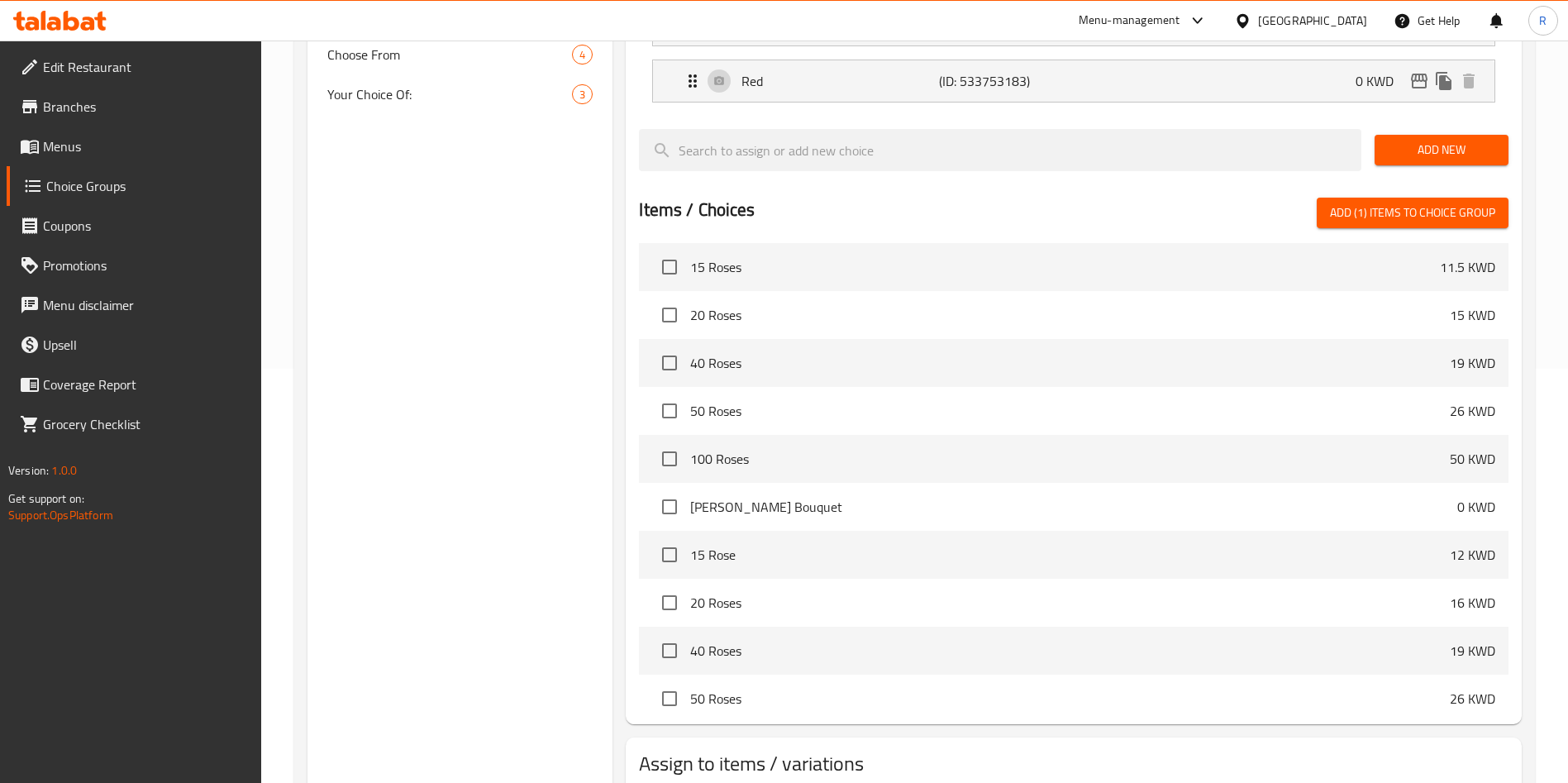
scroll to position [478, 0]
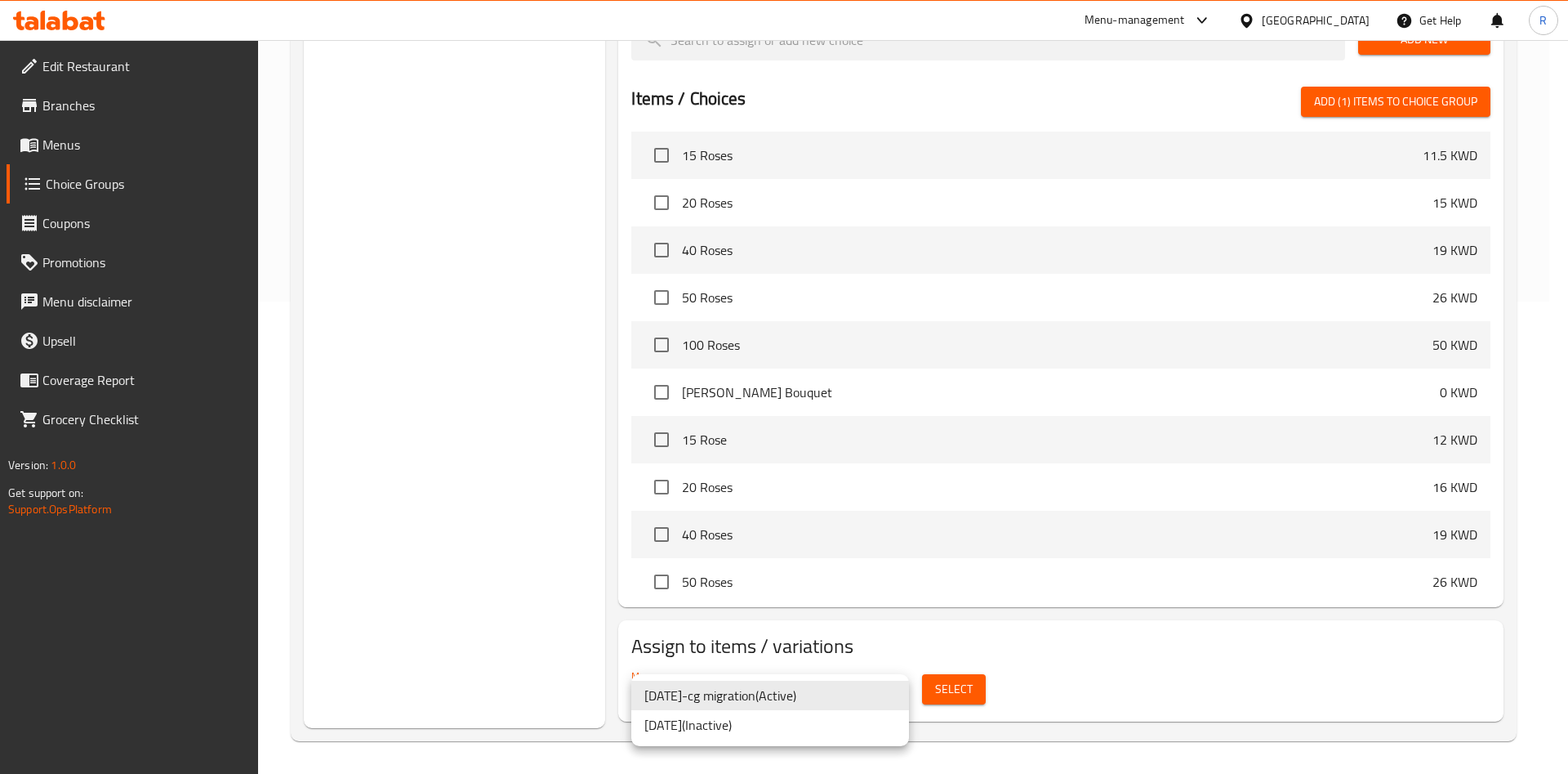
click at [1086, 689] on div at bounding box center [784, 387] width 1568 height 774
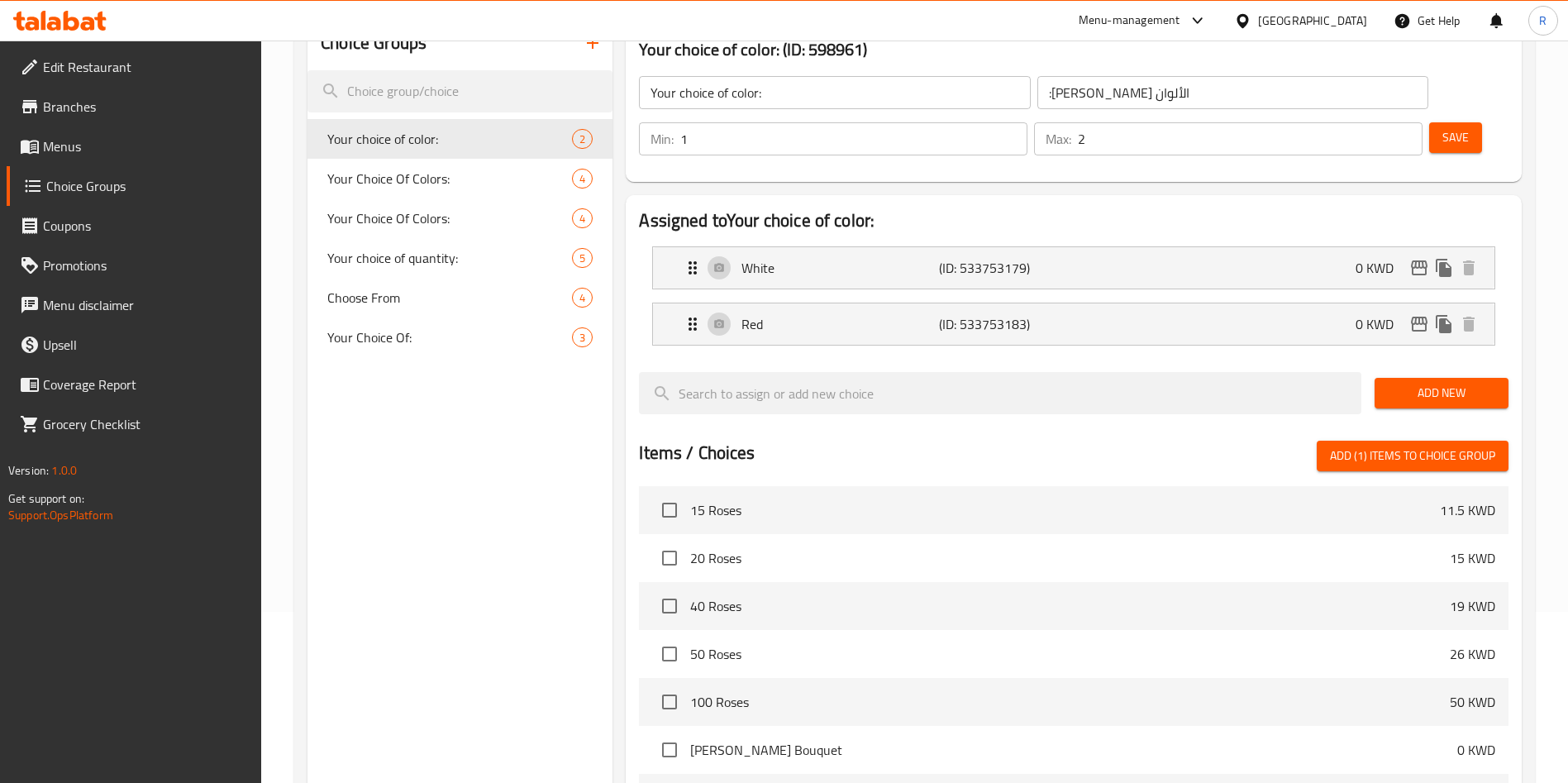
scroll to position [0, 0]
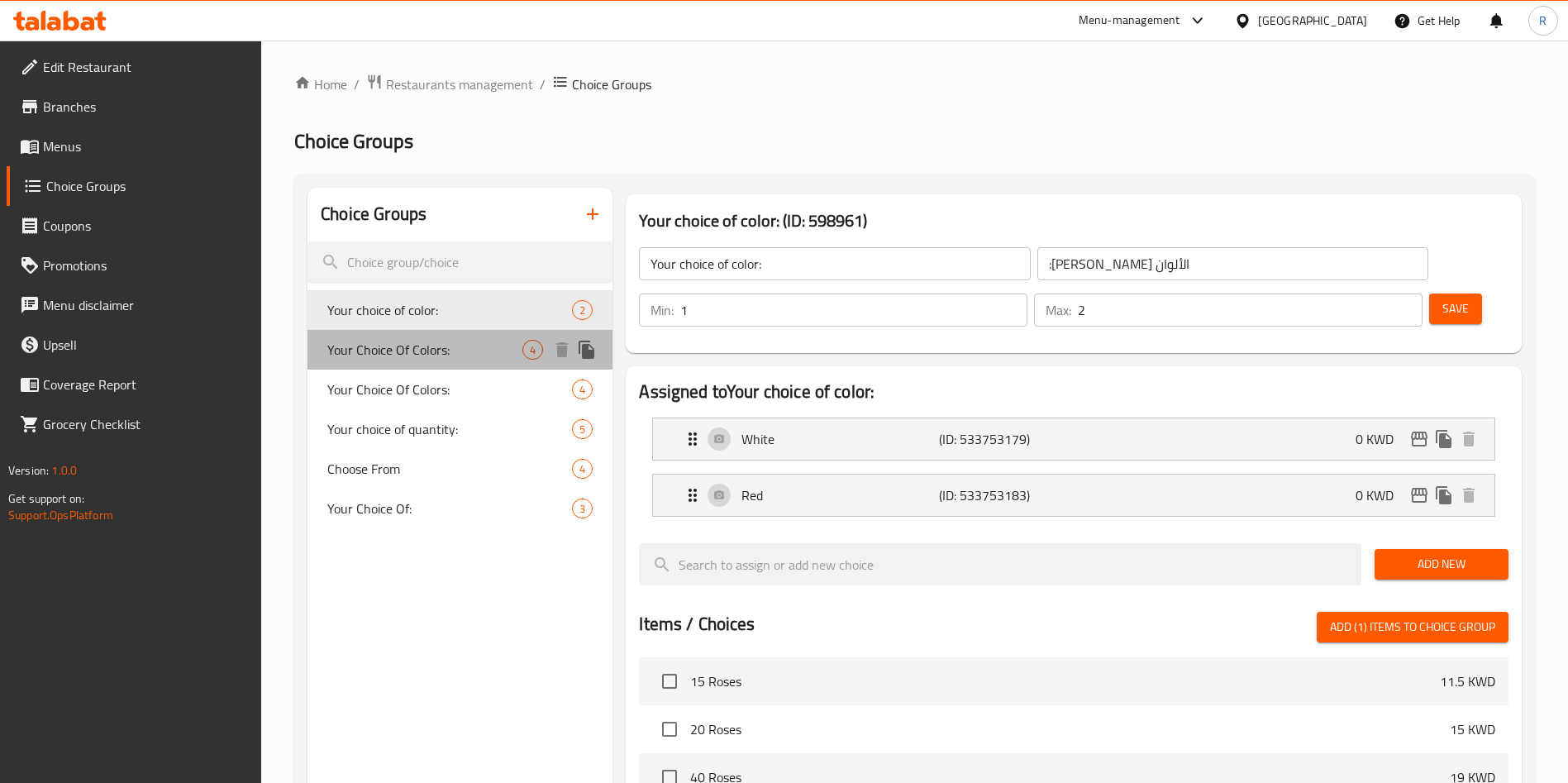
click at [406, 359] on span "Your Choice Of Colors:" at bounding box center [425, 350] width 195 height 19
type input "Your Choice Of Colors:"
type input "إختيارك من الألوان:"
type input "1"
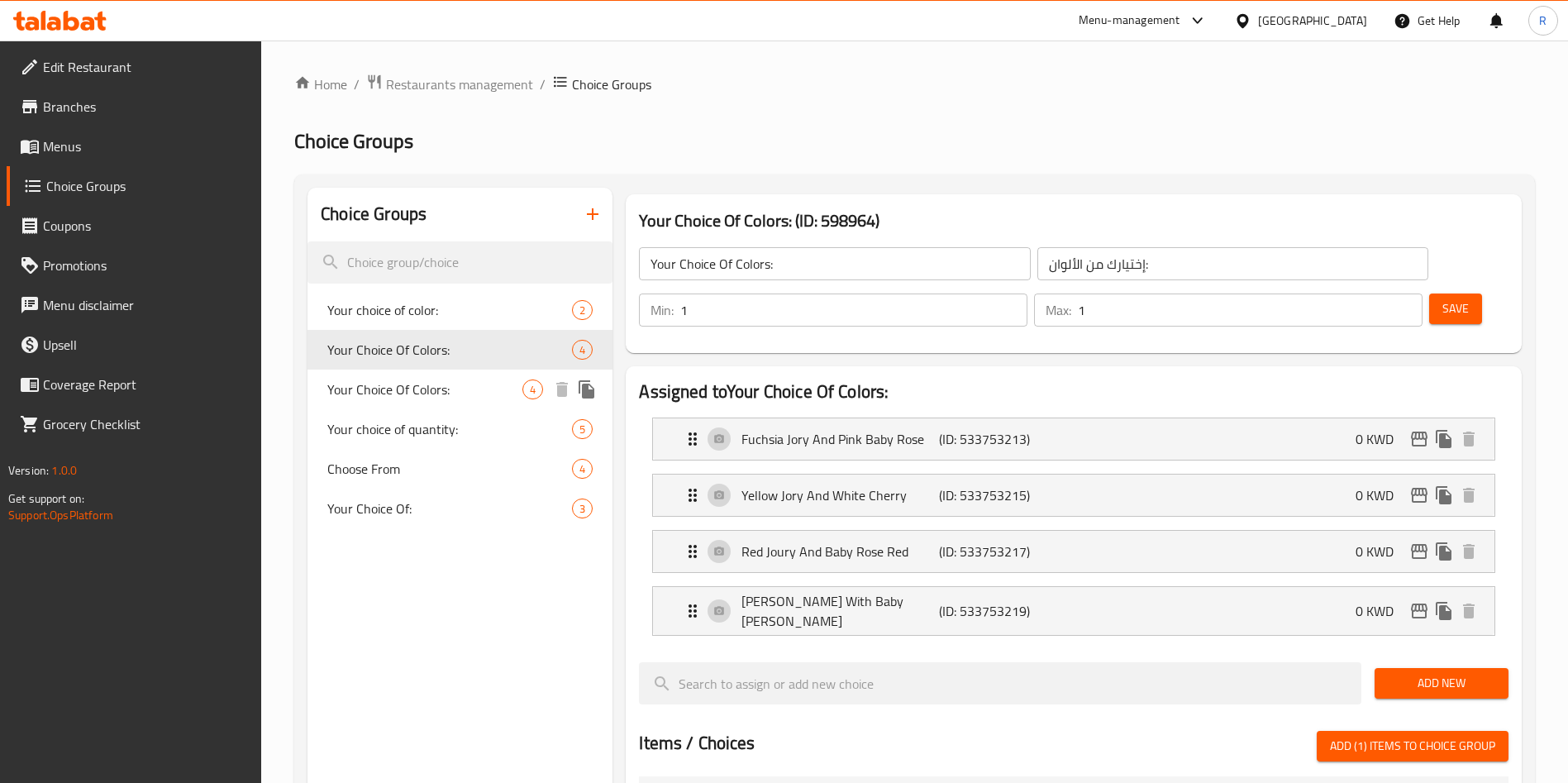
click at [441, 395] on span "Your Choice Of Colors:" at bounding box center [425, 389] width 195 height 19
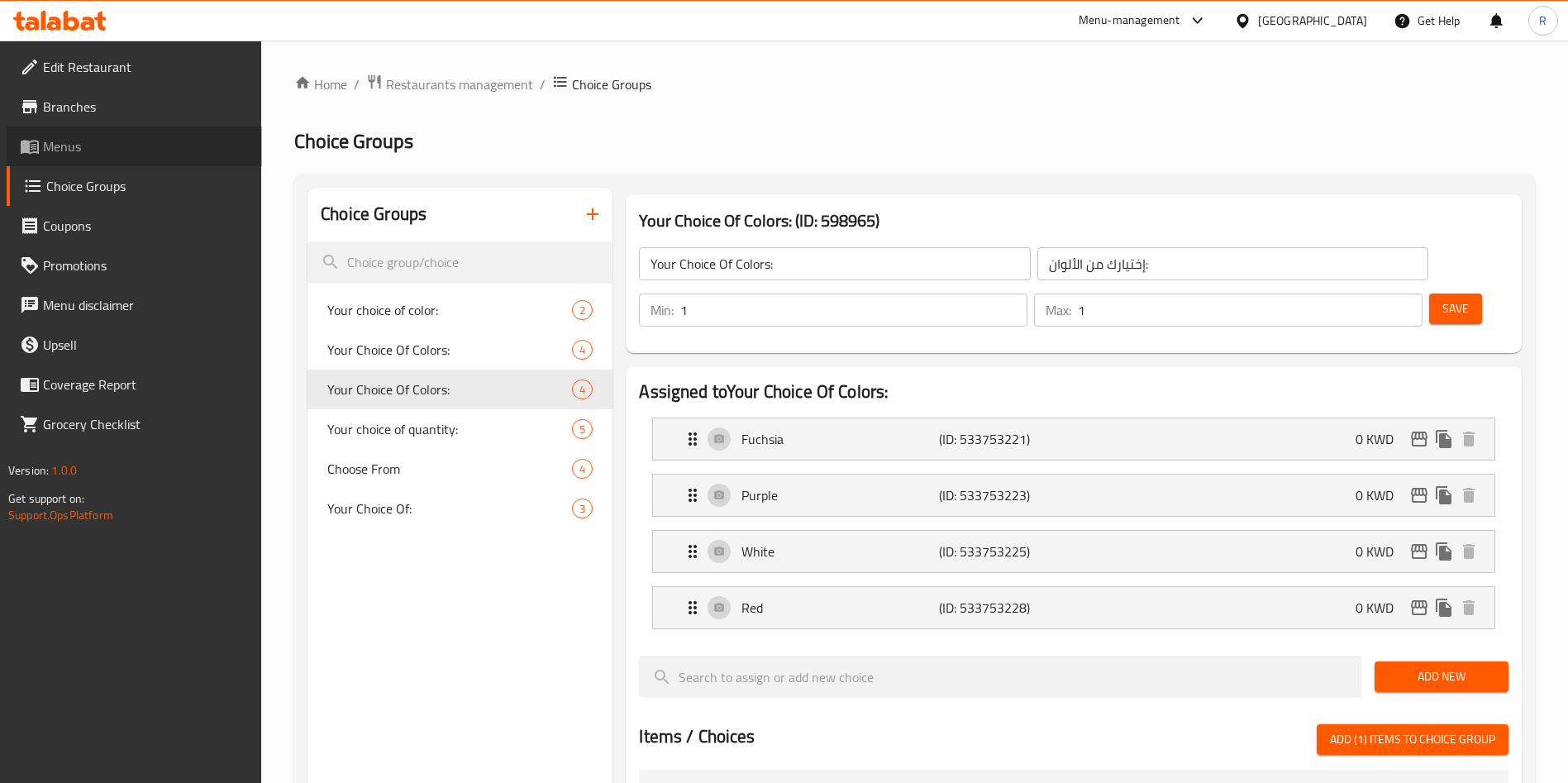
click at [97, 148] on span "Menus" at bounding box center [146, 146] width 206 height 19
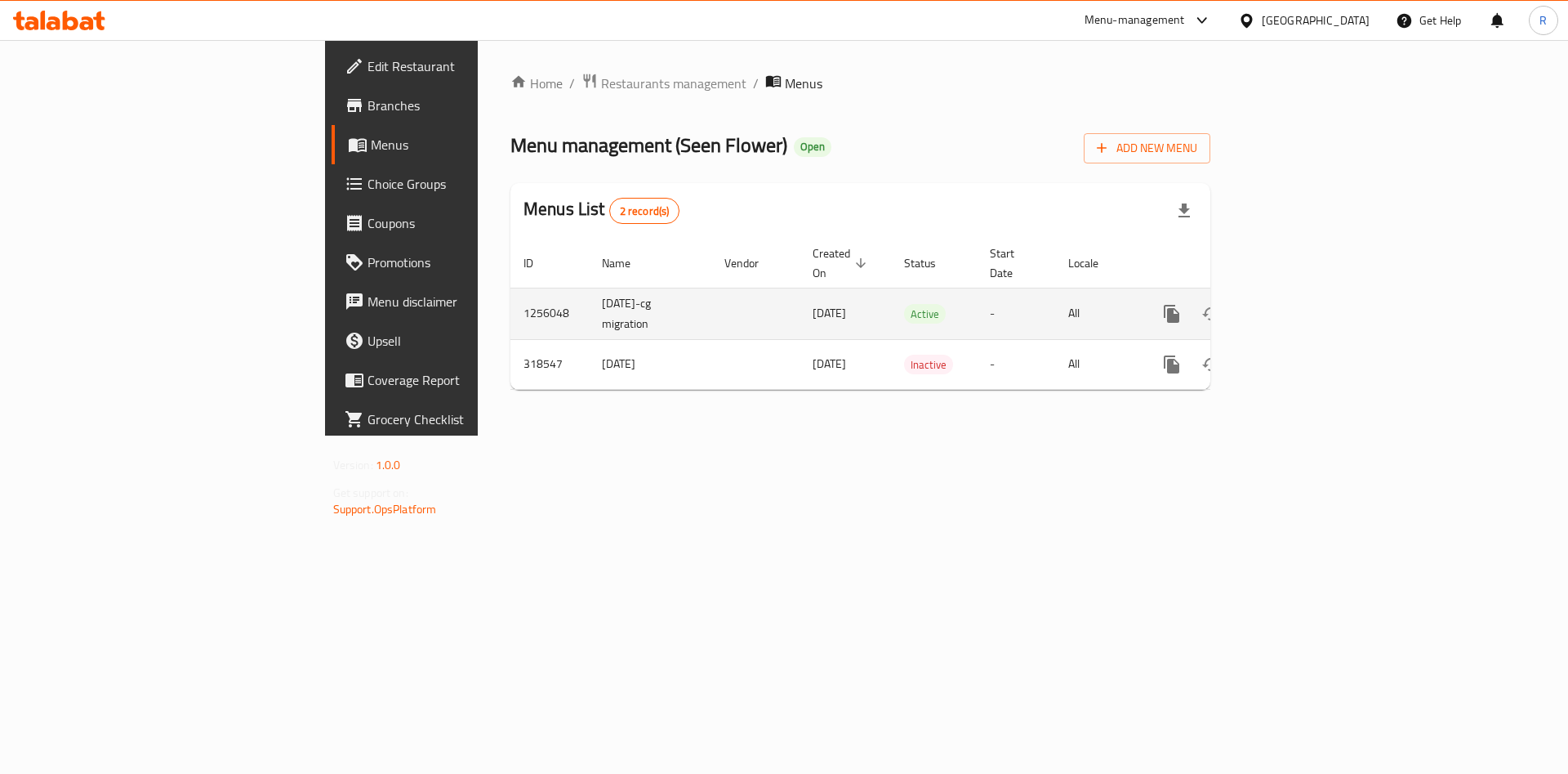
click at [1297, 306] on icon "enhanced table" at bounding box center [1289, 313] width 14 height 14
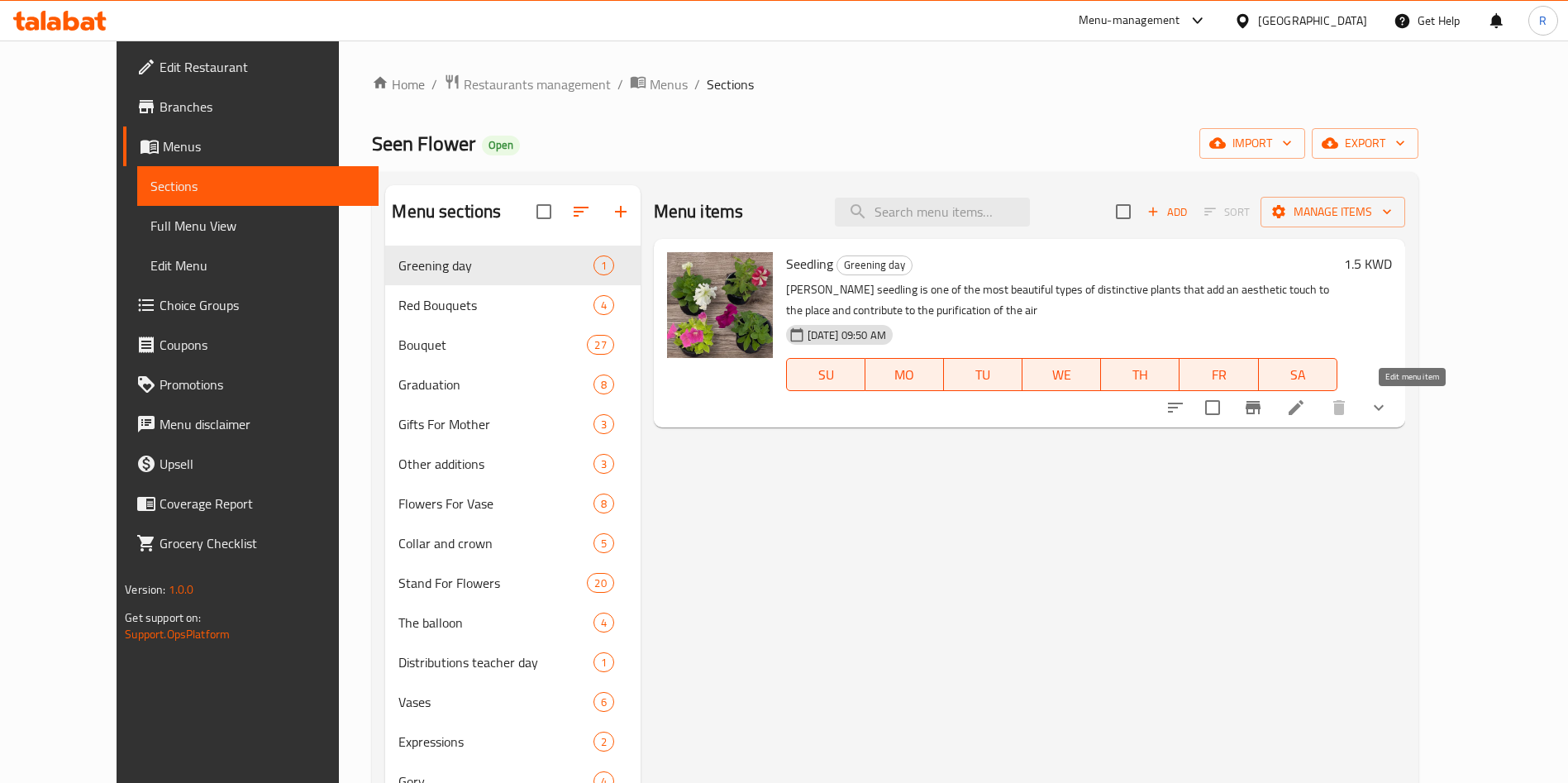
click at [1306, 402] on icon at bounding box center [1296, 407] width 19 height 19
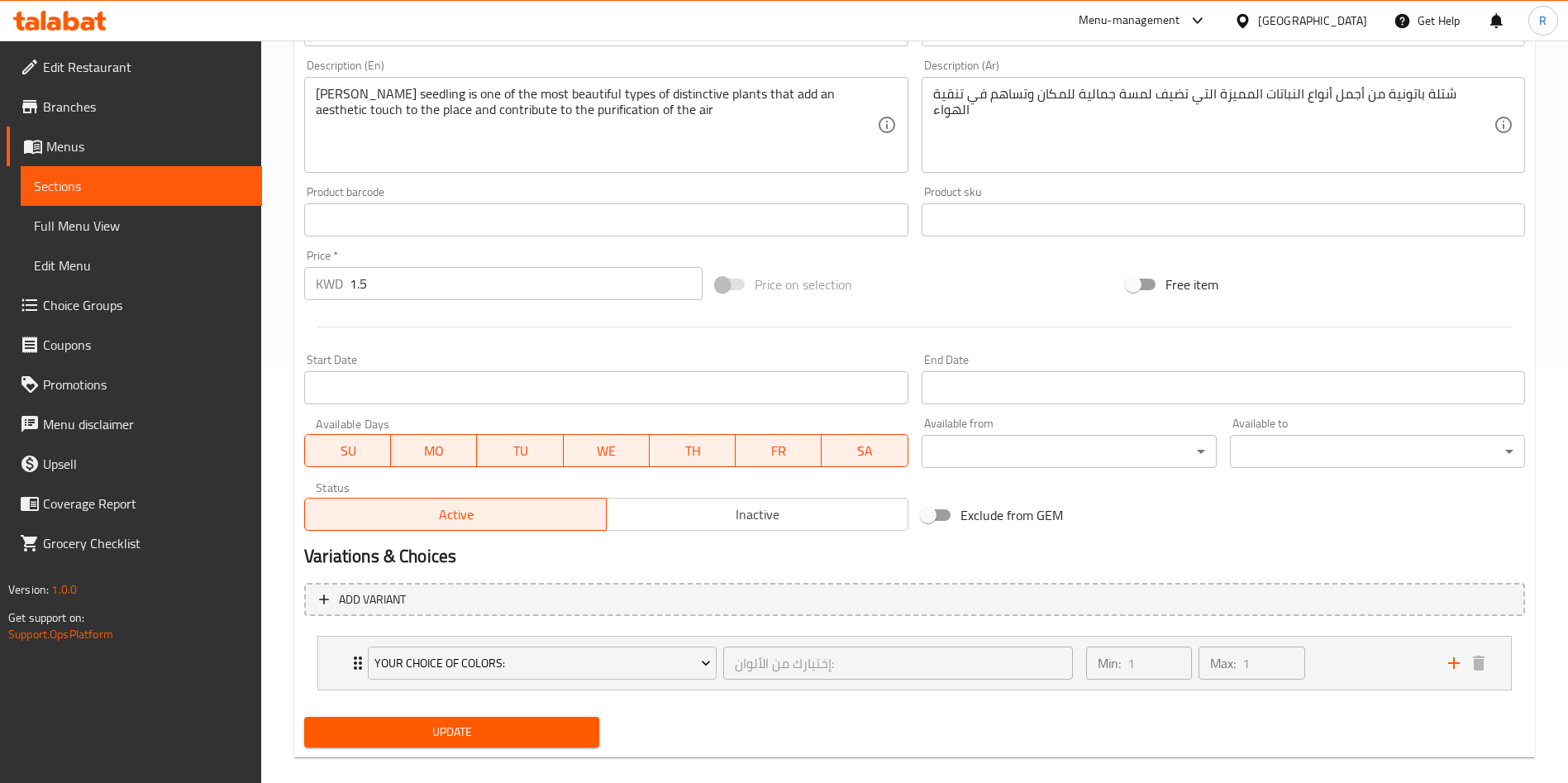
scroll to position [436, 0]
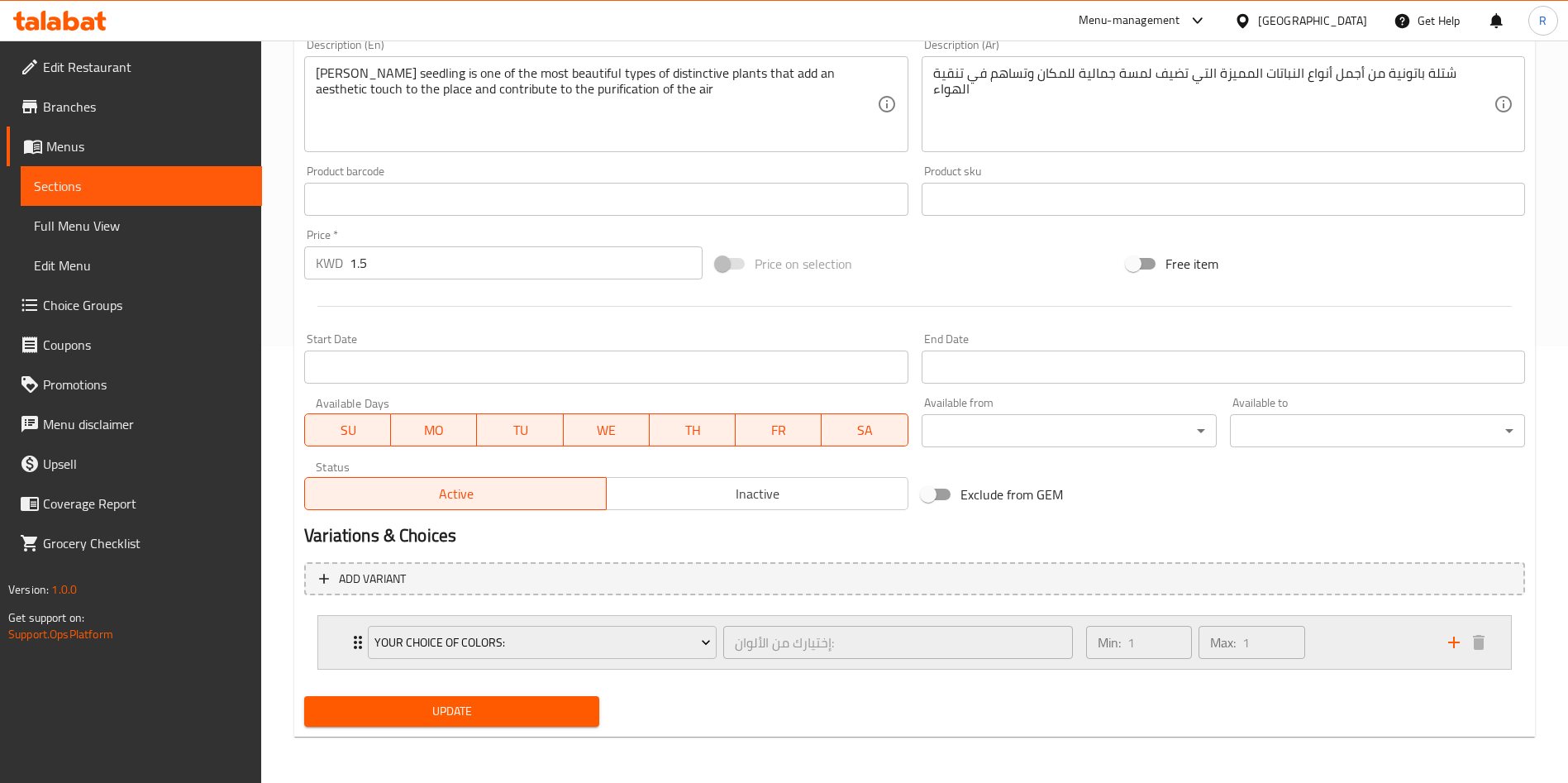
click at [1341, 645] on div "Min: 1 ​ Max: 1 ​" at bounding box center [1256, 642] width 362 height 52
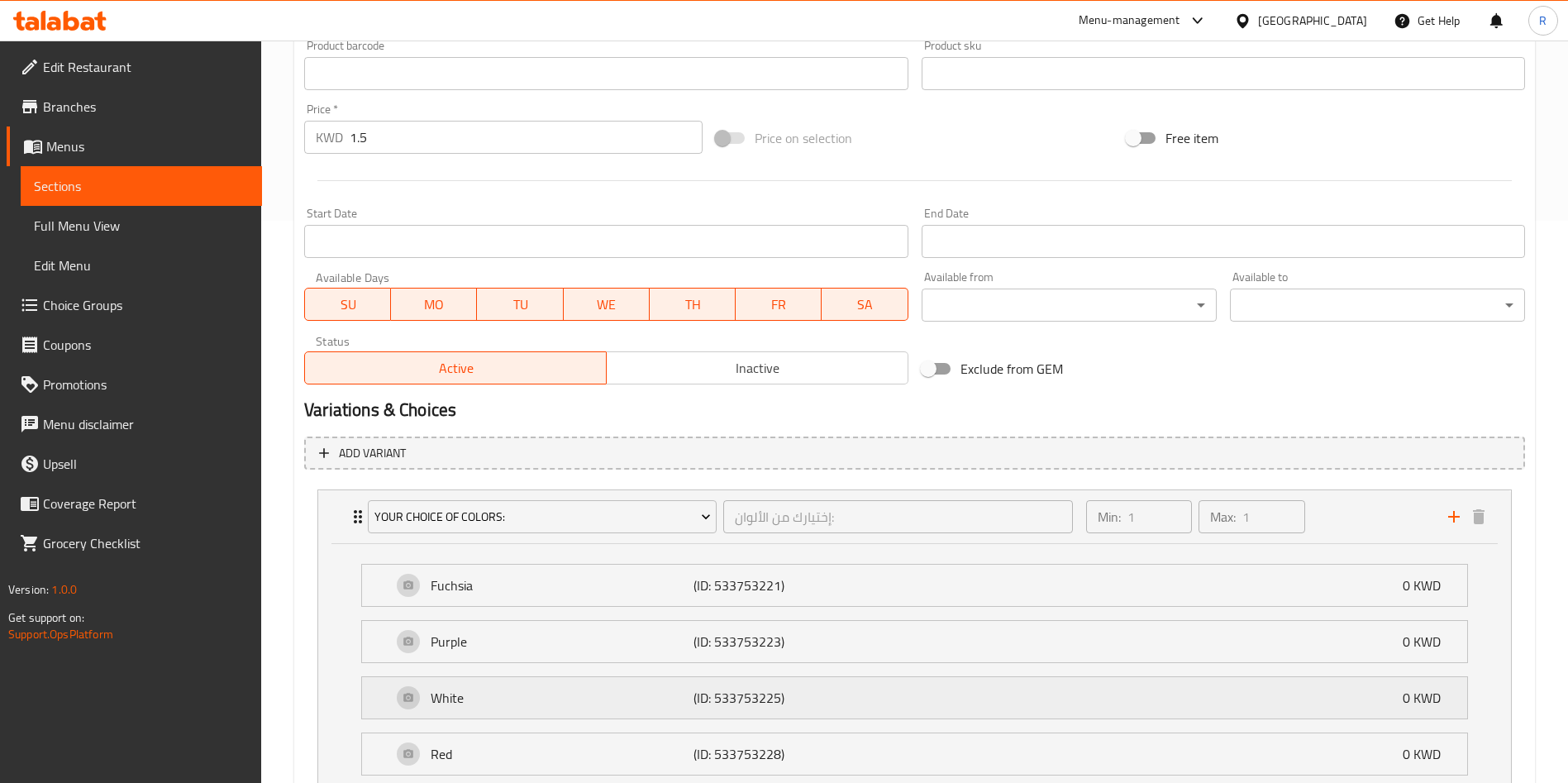
scroll to position [684, 0]
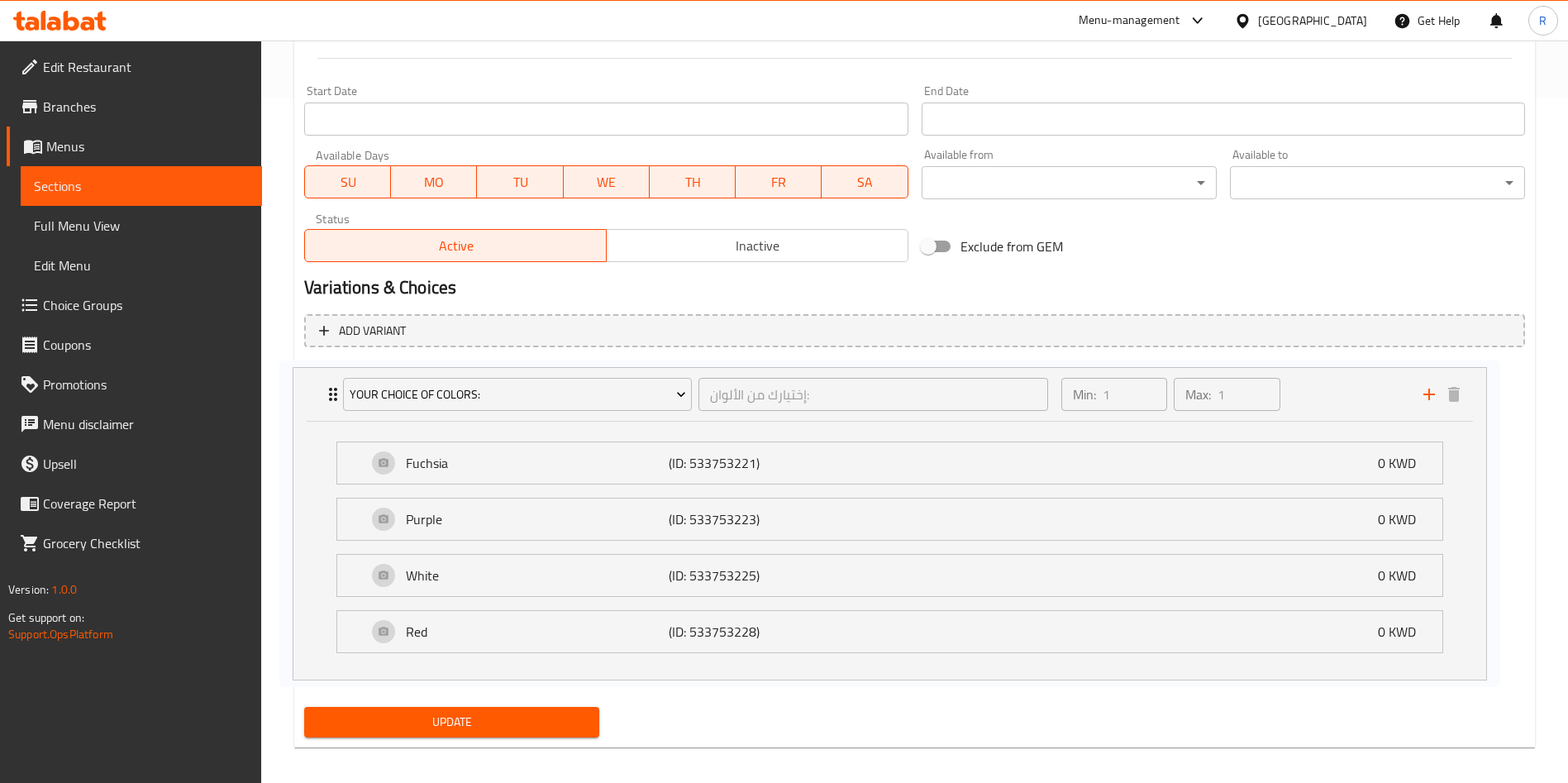
drag, startPoint x: 781, startPoint y: 467, endPoint x: 752, endPoint y: 467, distance: 29.0
click at [752, 467] on div "Your Choice Of Colors: إختيارك من الألوان: ​ Min: 1 ​ Max: 1 ​ Fuchsia (ID: 533…" at bounding box center [914, 524] width 1220 height 326
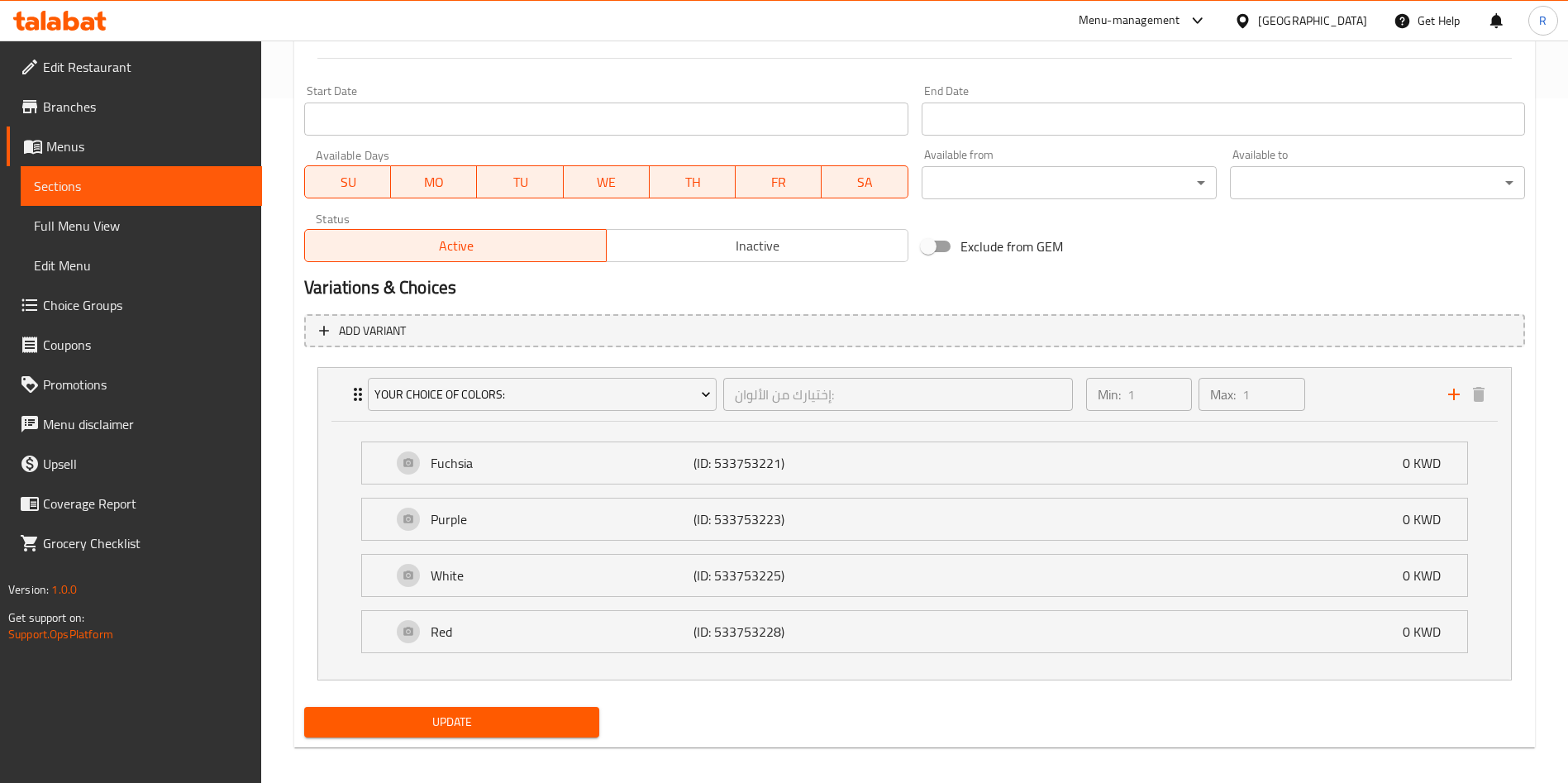
click at [177, 306] on span "Choice Groups" at bounding box center [146, 305] width 206 height 19
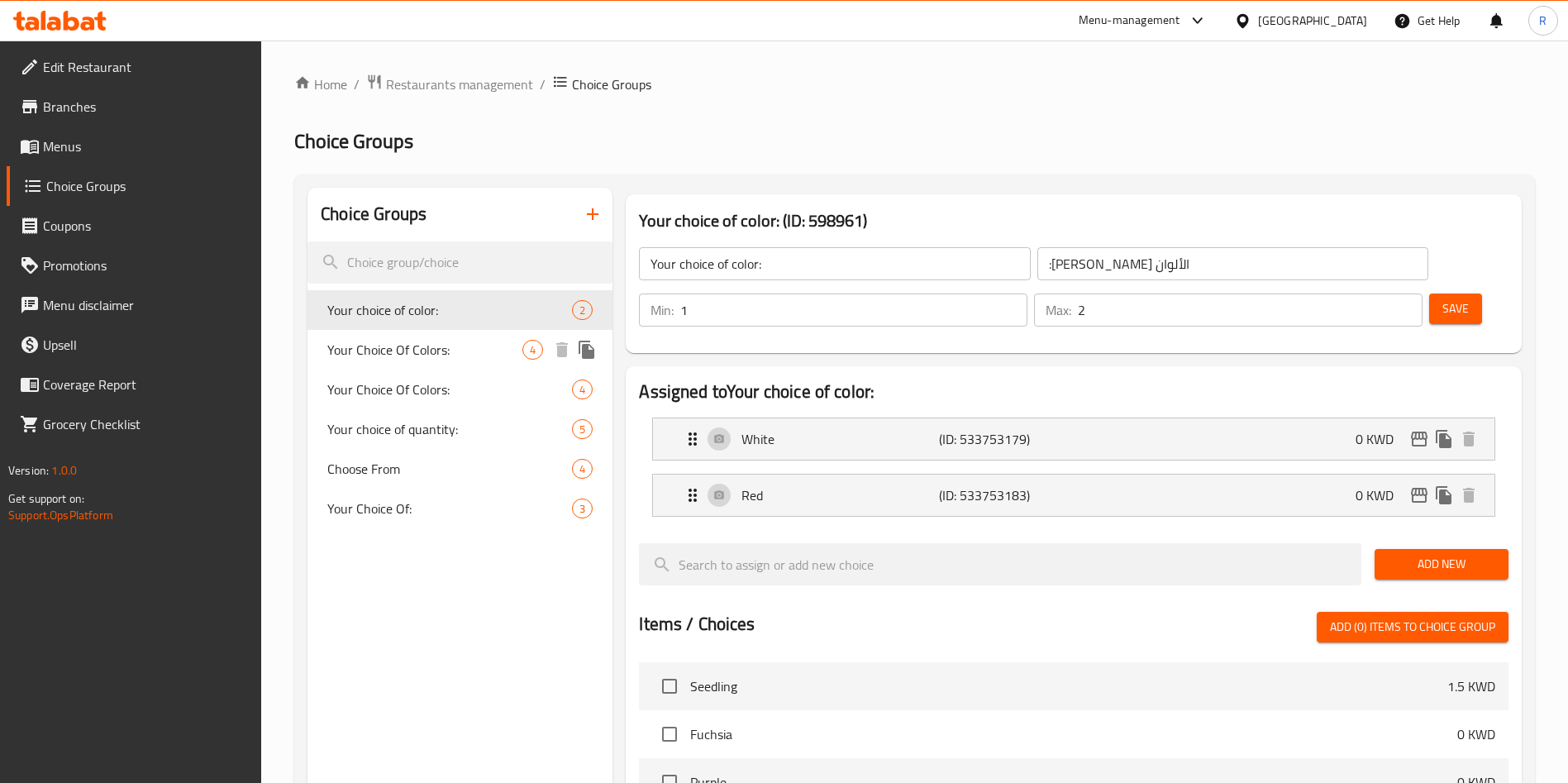
click at [415, 359] on span "Your Choice Of Colors:" at bounding box center [425, 350] width 195 height 19
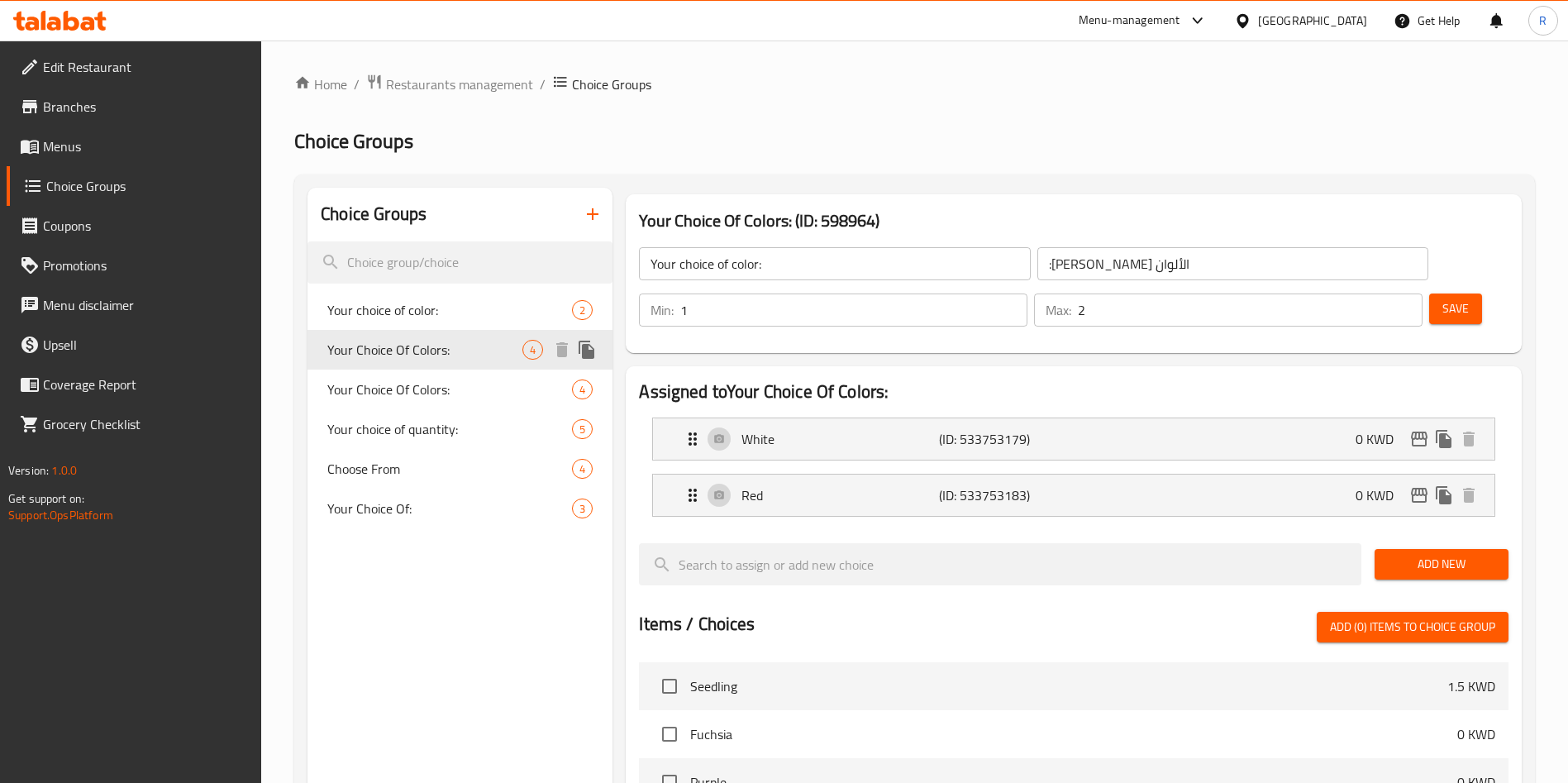
type input "Your Choice Of Colors:"
type input "إختيارك من الألوان:"
type input "1"
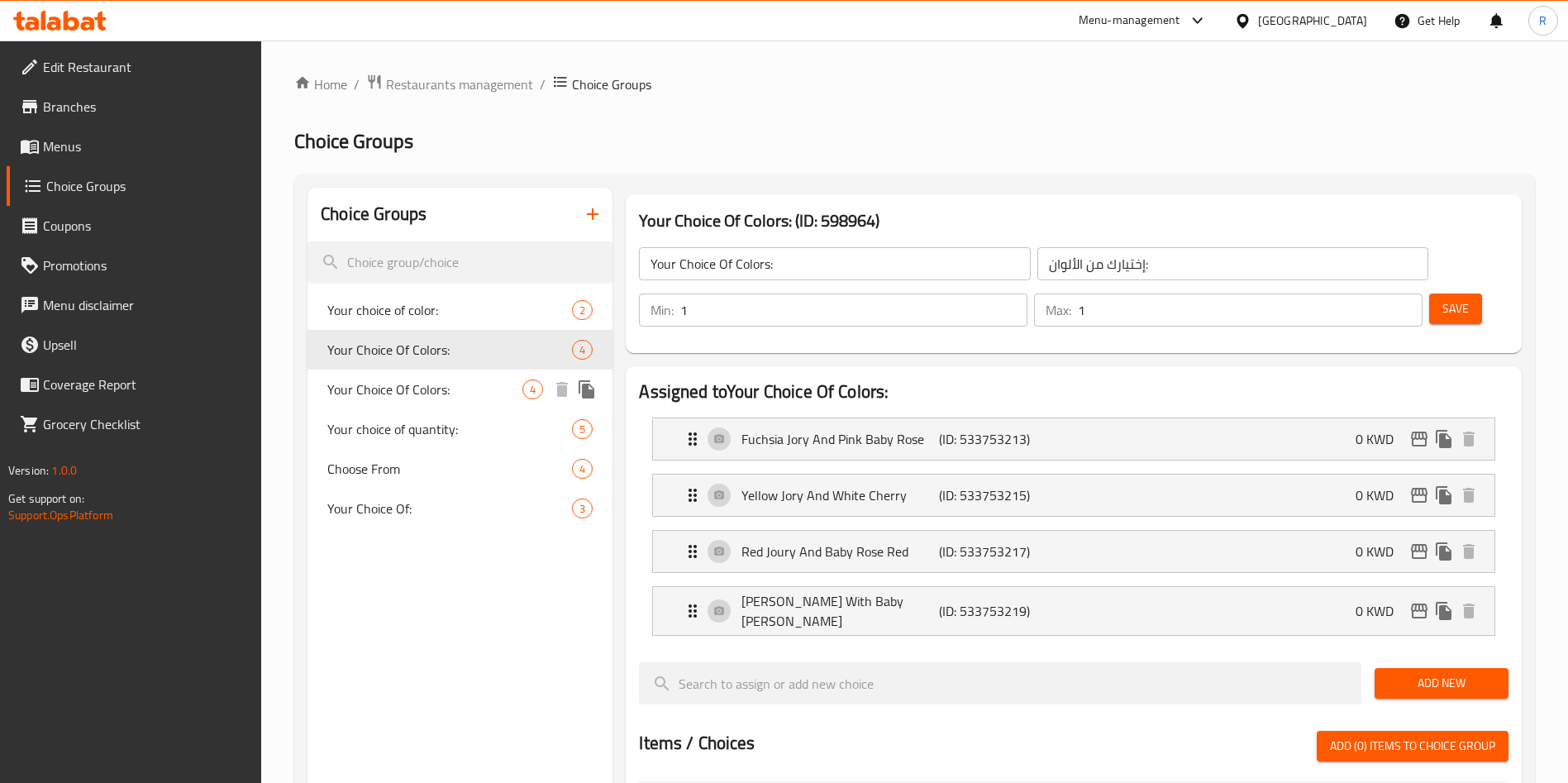
click at [418, 393] on span "Your Choice Of Colors:" at bounding box center [425, 389] width 195 height 19
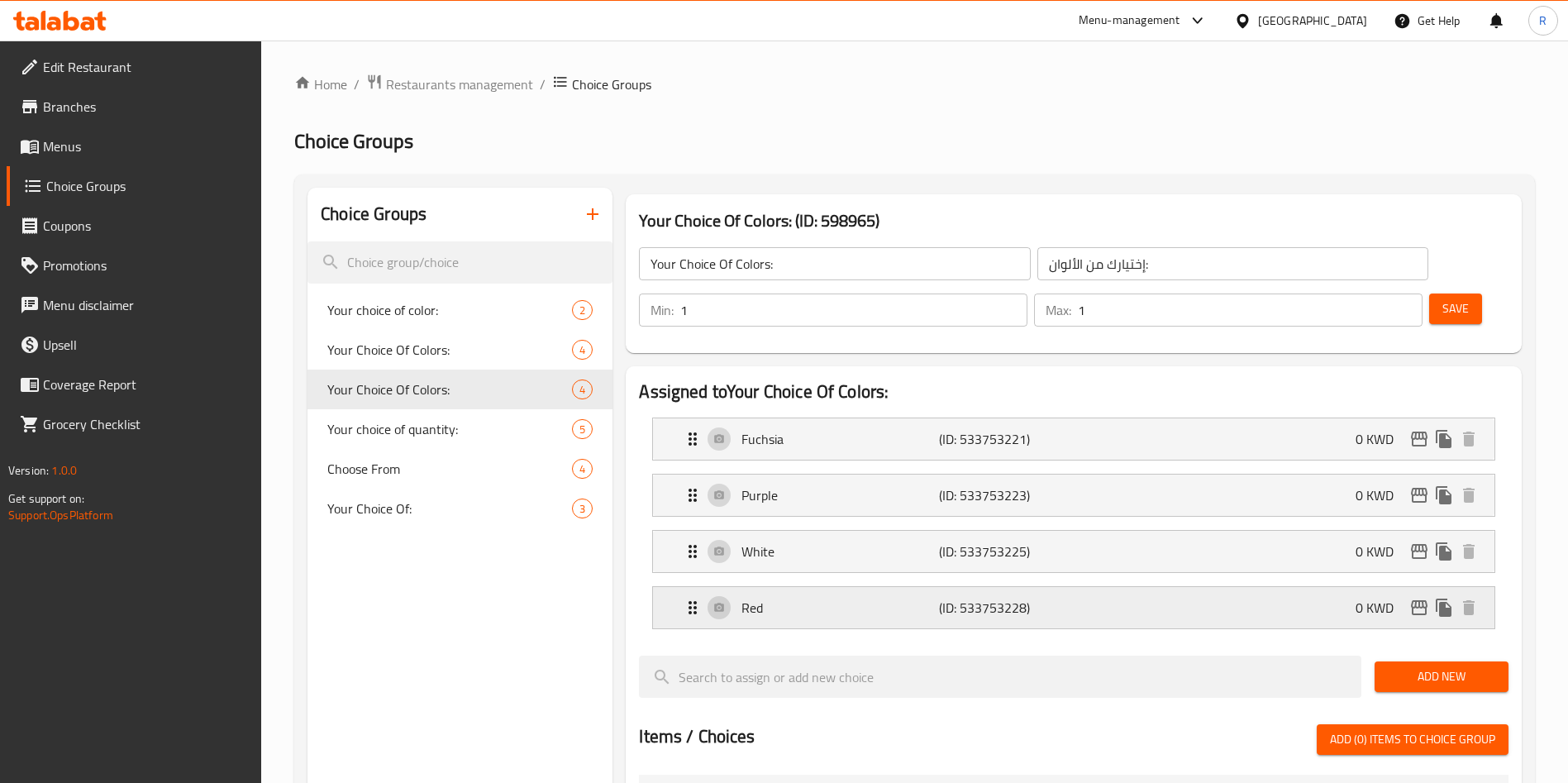
click at [1075, 587] on div "Red (ID: 533753228) 0 KWD" at bounding box center [1078, 607] width 792 height 42
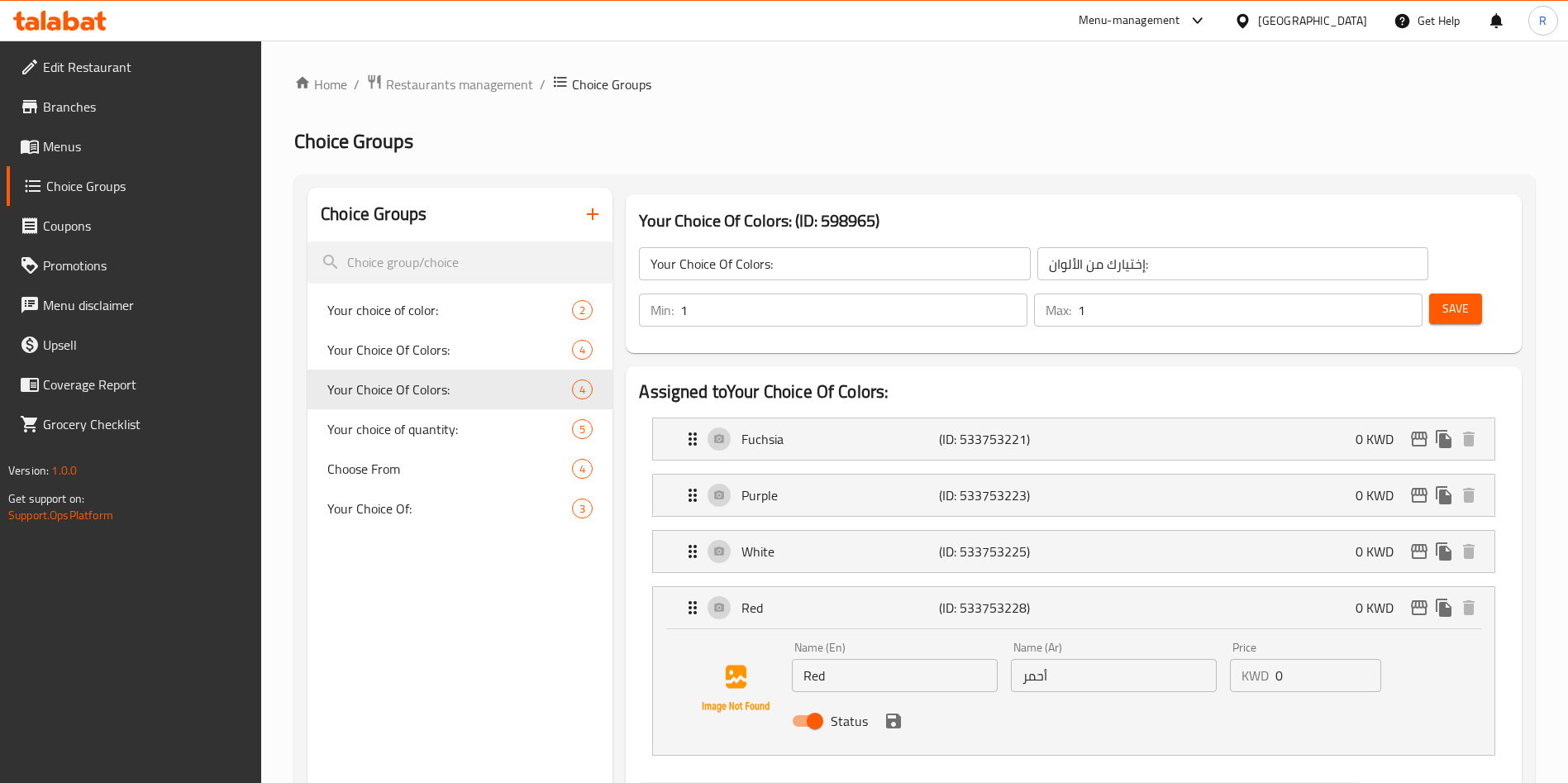
click at [812, 705] on input "Status" at bounding box center [814, 721] width 94 height 31
checkbox input "false"
click at [889, 713] on icon "save" at bounding box center [893, 720] width 15 height 15
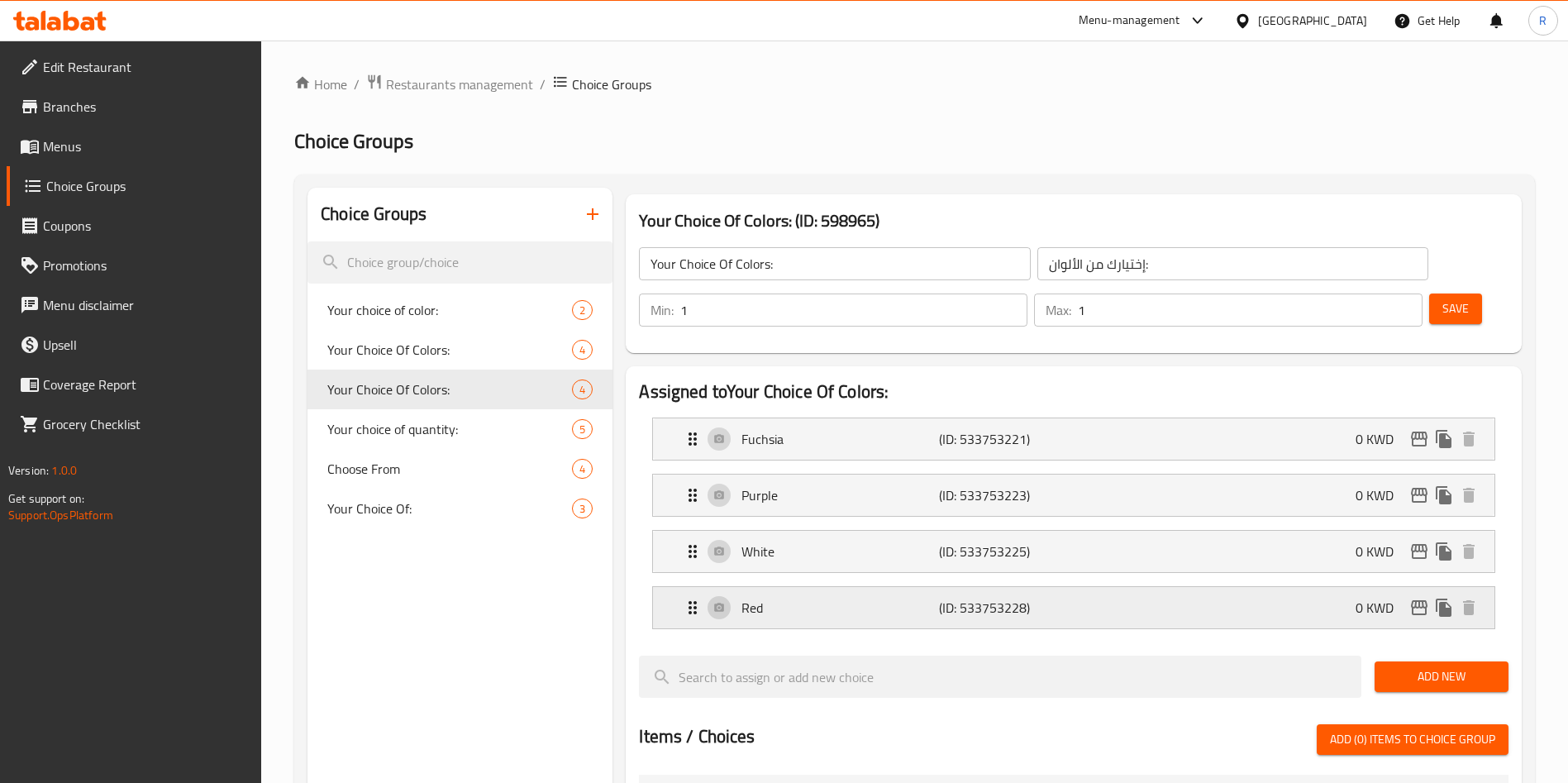
click at [998, 597] on p "(ID: 533753228)" at bounding box center [1004, 607] width 131 height 19
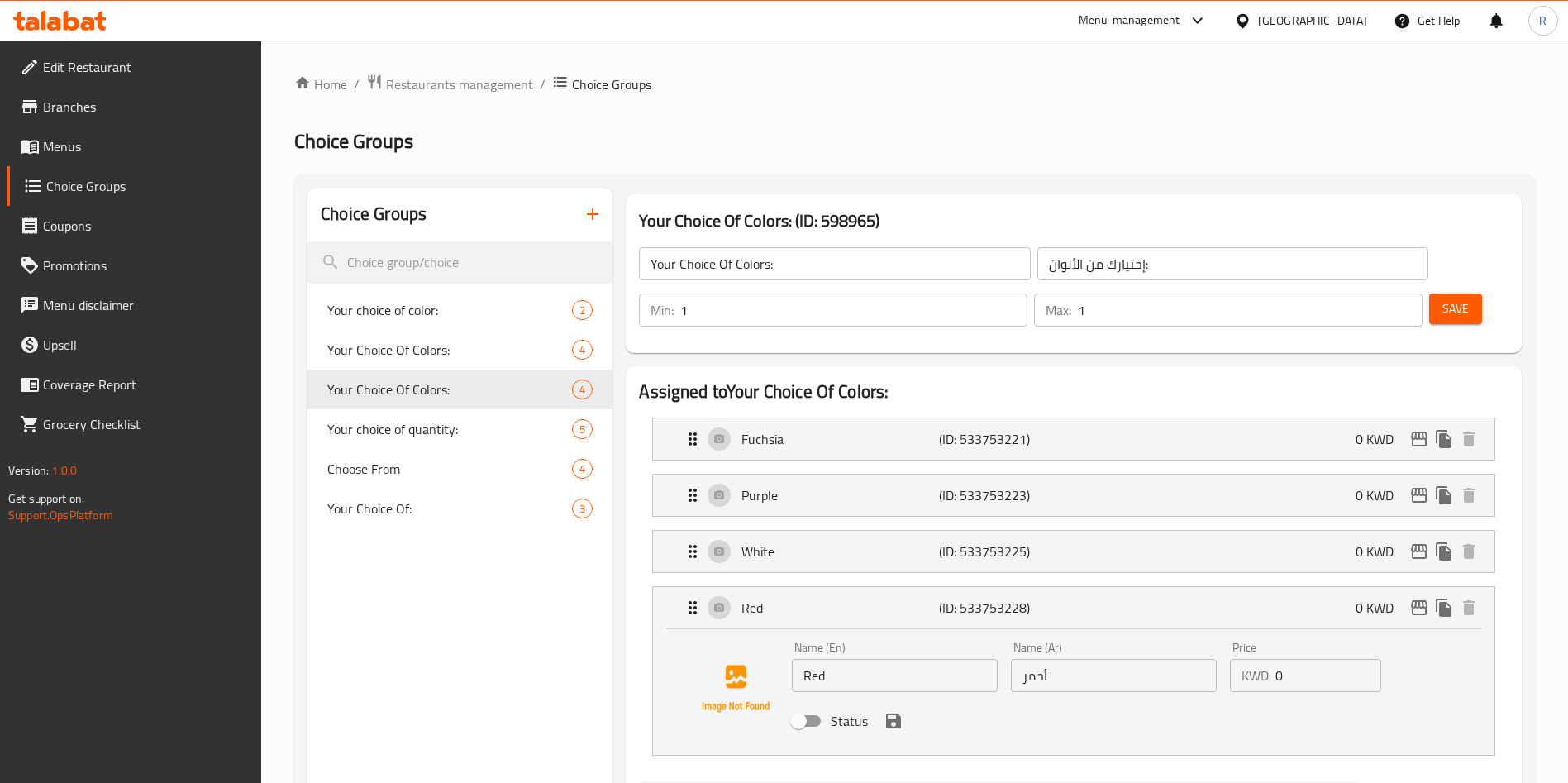
click at [1548, 428] on div "Home / Restaurants management / Choice Groups Choice Groups Choice Groups Your …" at bounding box center [914, 793] width 1307 height 1505
click at [1442, 298] on span "Save" at bounding box center [1454, 308] width 26 height 20
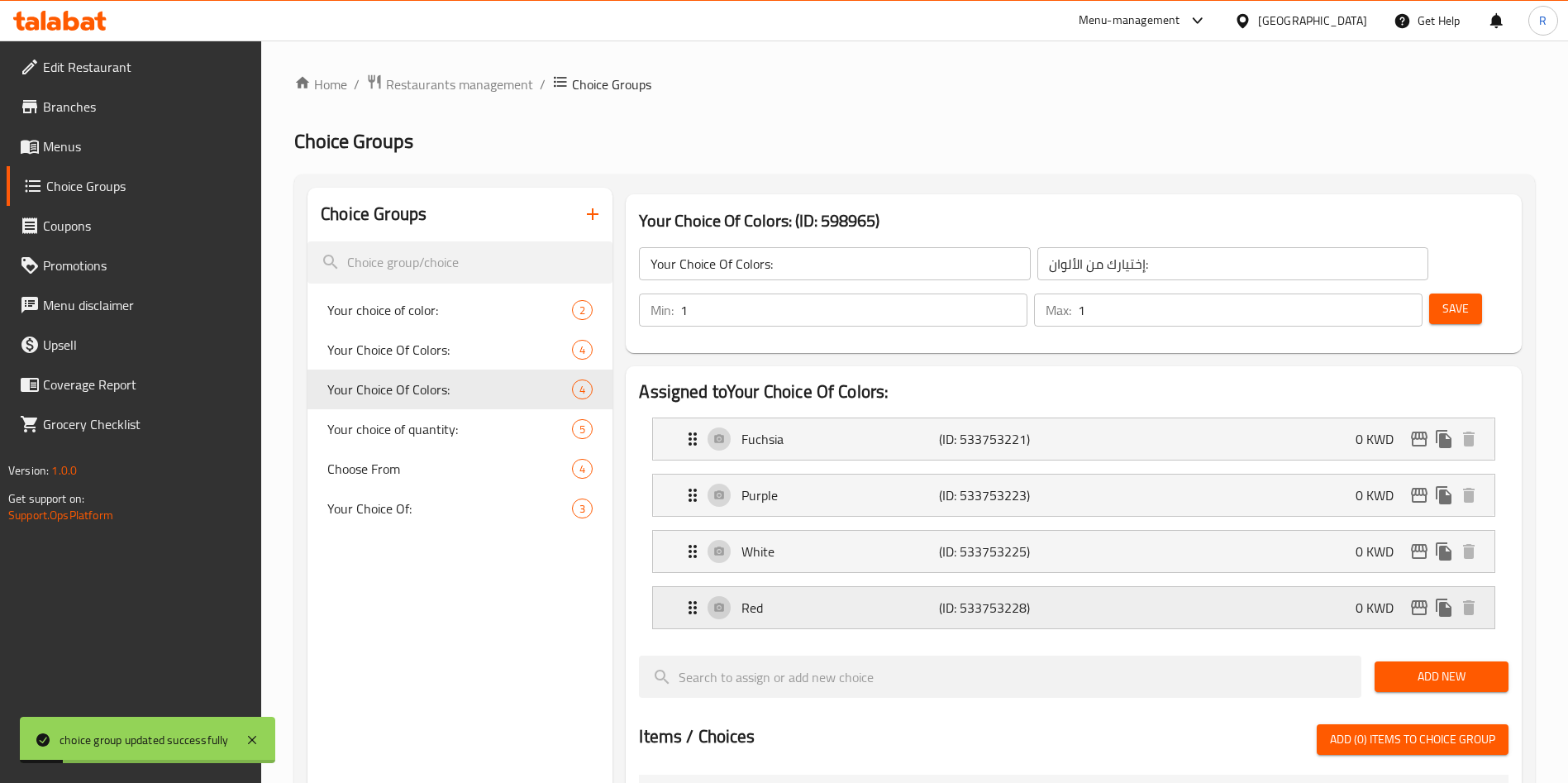
click at [915, 597] on p "Red" at bounding box center [839, 607] width 196 height 19
